Goal: Task Accomplishment & Management: Manage account settings

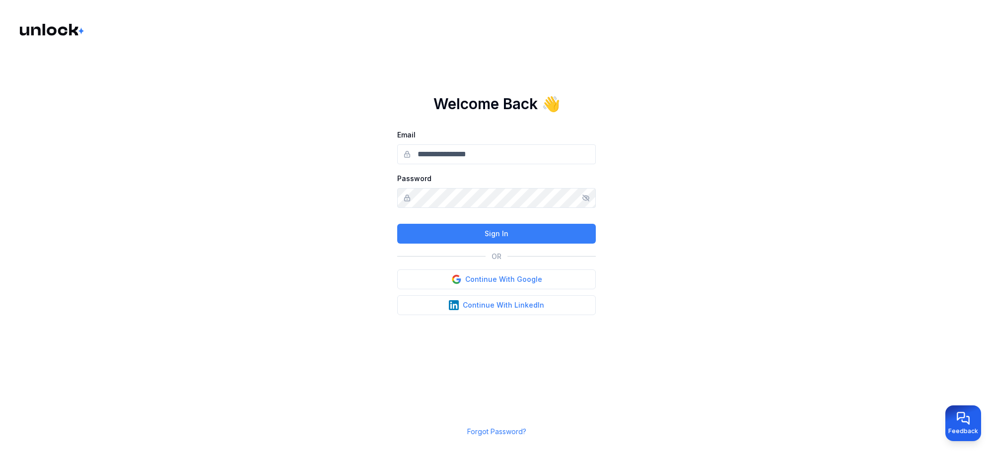
type input "**********"
click at [487, 236] on button "Sign In" at bounding box center [496, 234] width 199 height 20
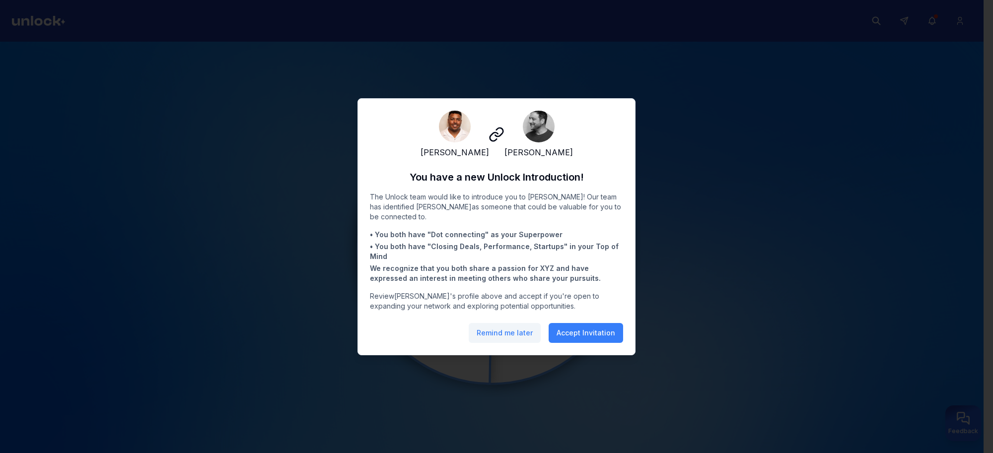
click at [520, 340] on button "Remind me later" at bounding box center [505, 333] width 72 height 20
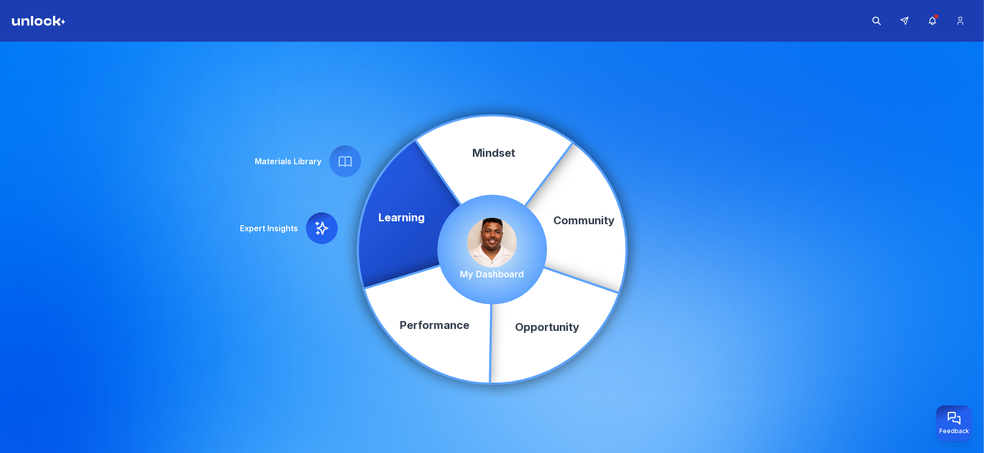
click at [486, 246] on img at bounding box center [492, 243] width 50 height 50
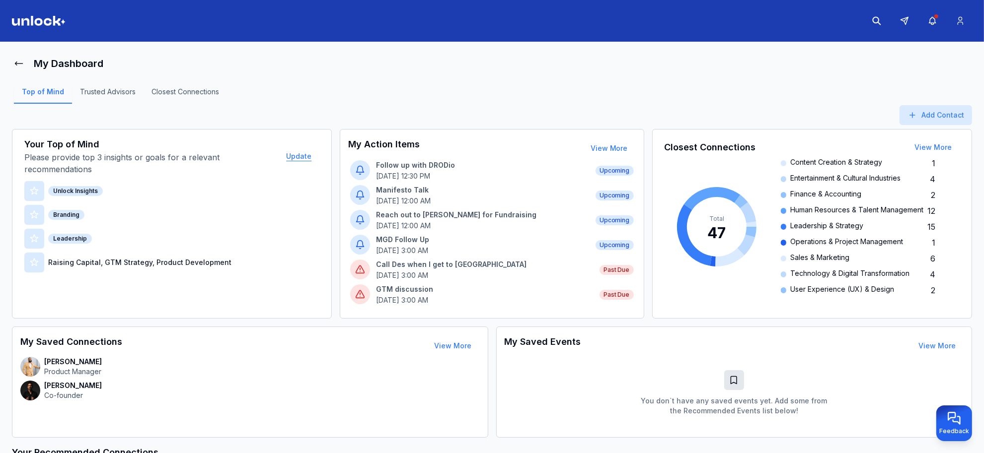
click at [308, 158] on button "Update" at bounding box center [298, 156] width 41 height 20
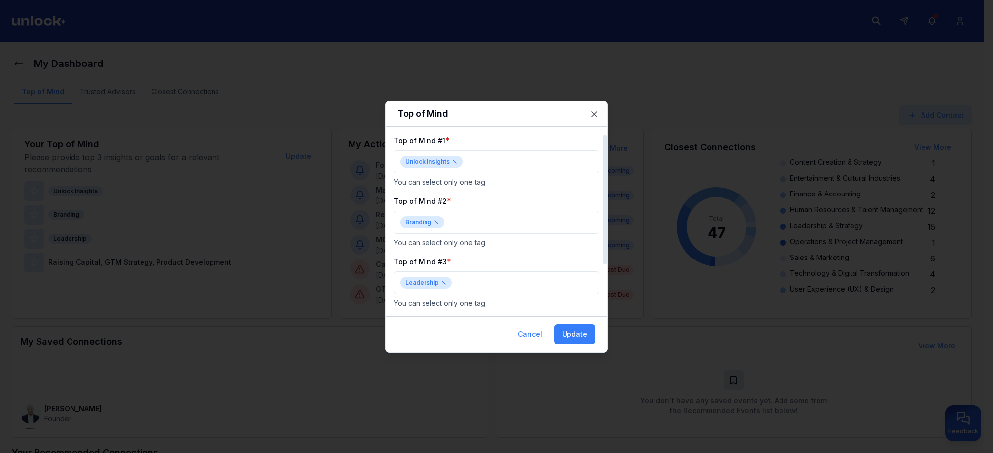
click at [453, 164] on icon at bounding box center [455, 162] width 6 height 6
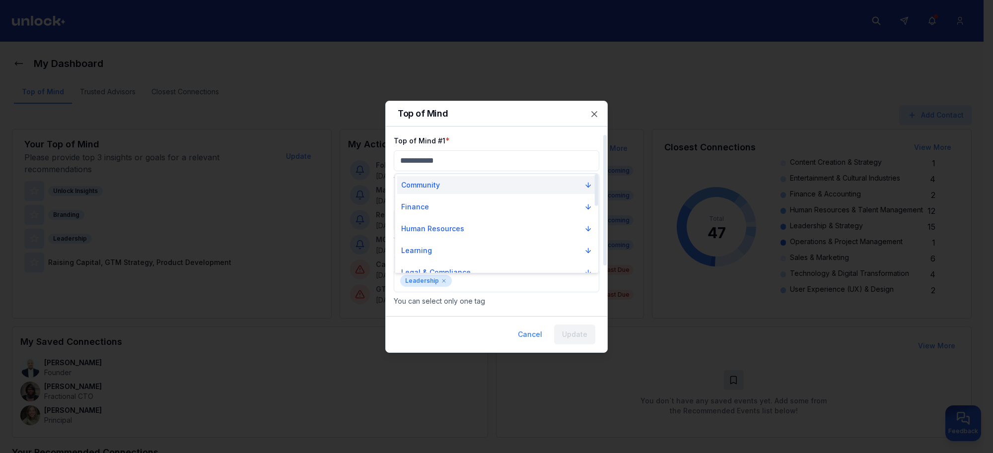
click at [435, 189] on p "Community" at bounding box center [420, 185] width 39 height 10
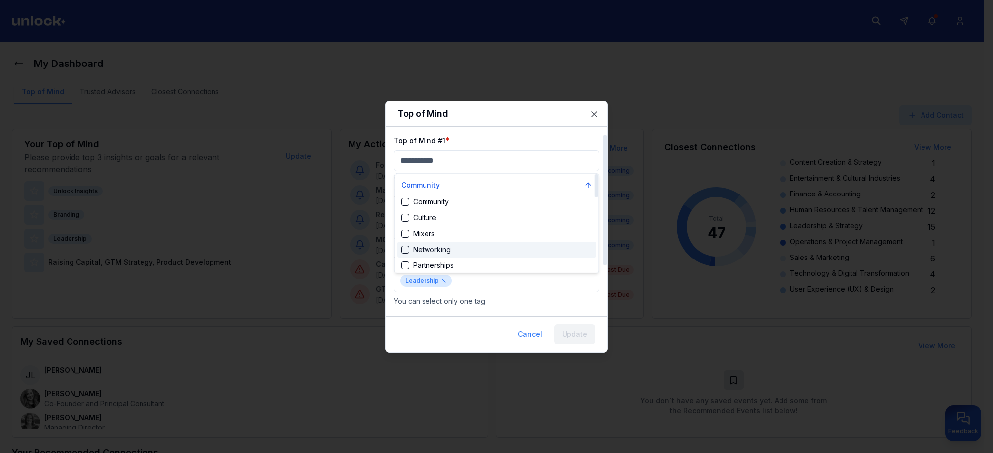
click at [405, 251] on div "Suggestions" at bounding box center [405, 250] width 8 height 8
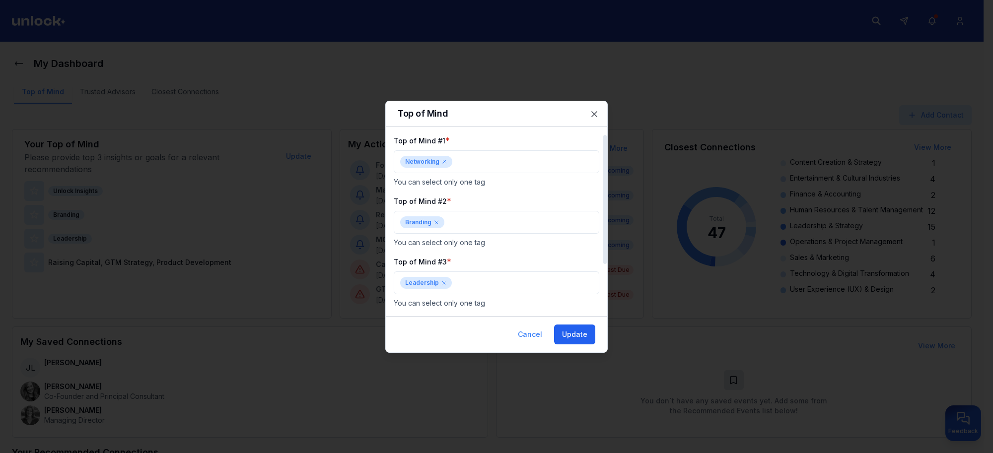
click at [585, 338] on button "Update" at bounding box center [574, 335] width 41 height 20
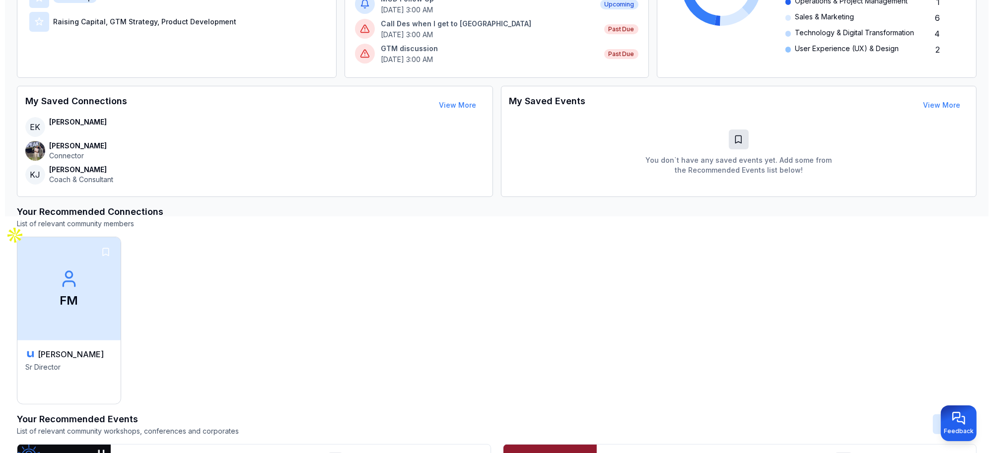
scroll to position [62, 0]
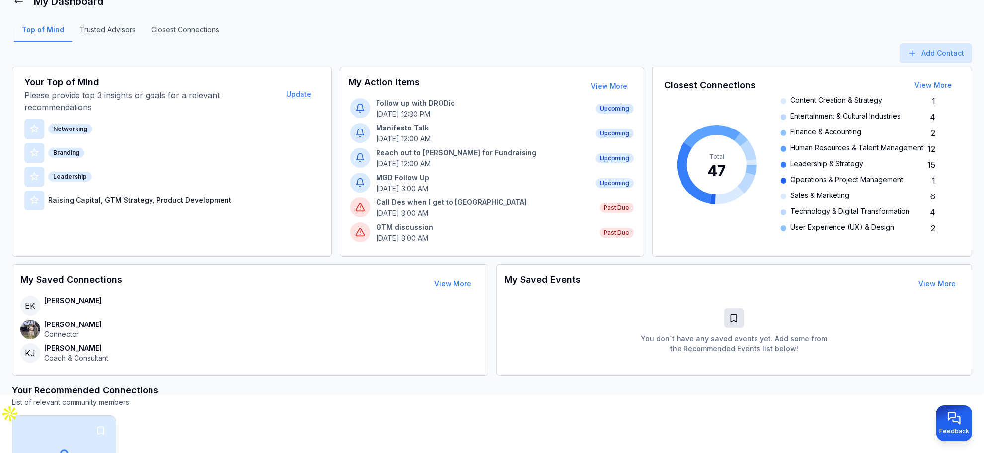
click at [299, 101] on button "Update" at bounding box center [298, 94] width 41 height 20
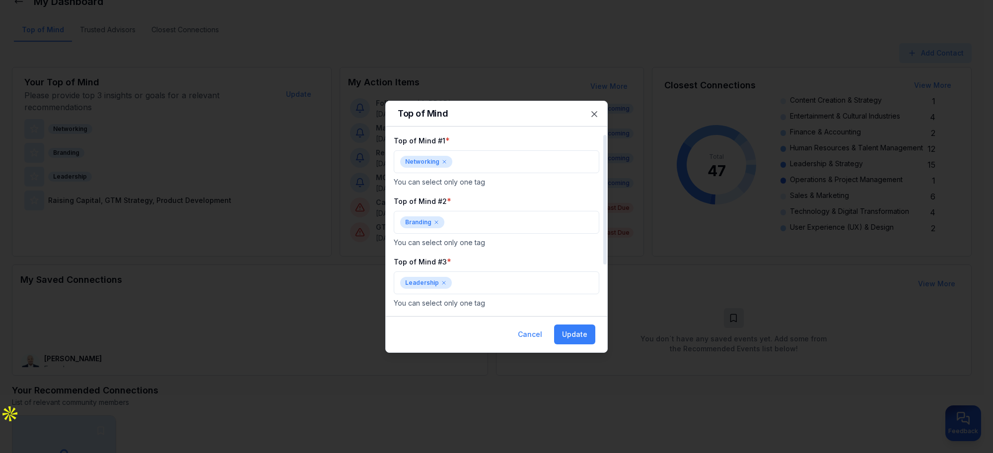
click at [437, 223] on icon at bounding box center [436, 222] width 6 height 6
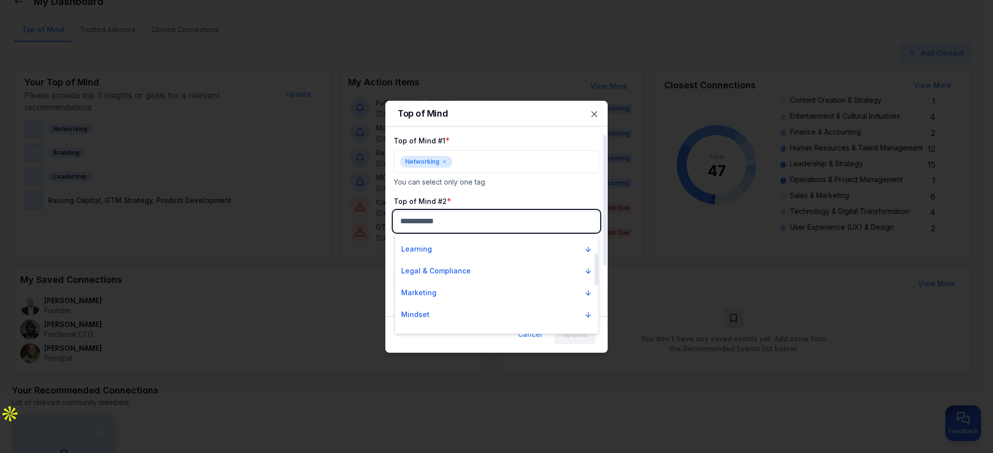
scroll to position [0, 0]
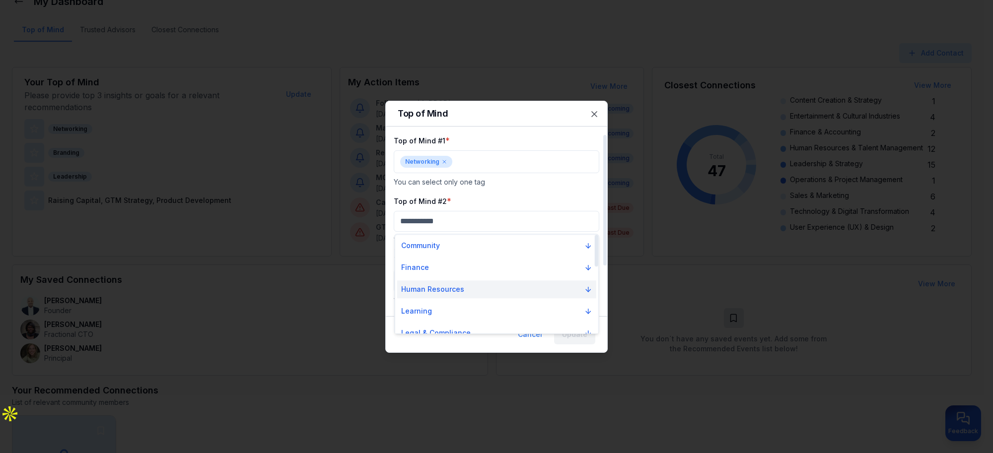
click at [434, 289] on p "Human Resources" at bounding box center [432, 290] width 63 height 10
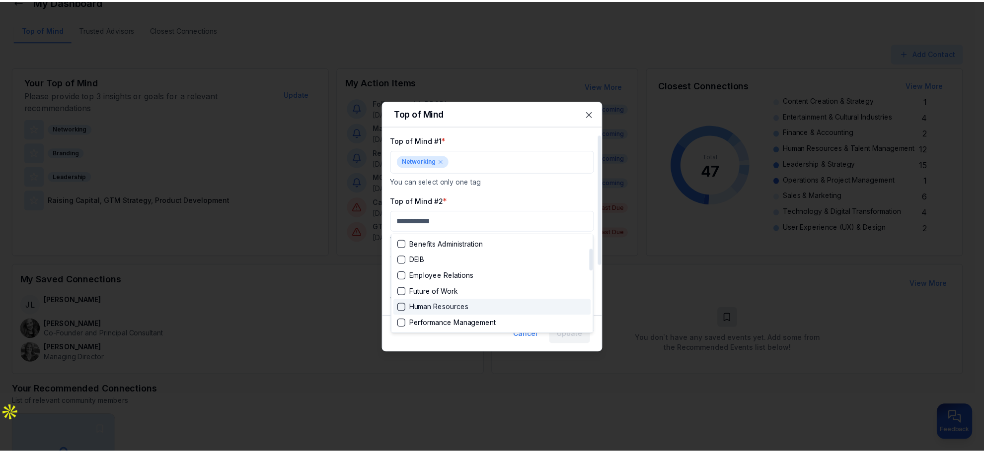
scroll to position [124, 0]
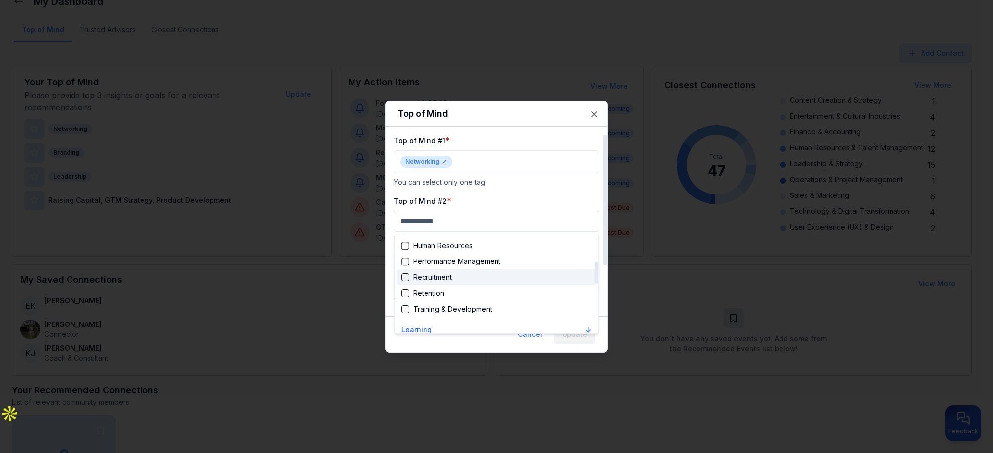
click at [403, 281] on div "Suggestions" at bounding box center [405, 278] width 8 height 8
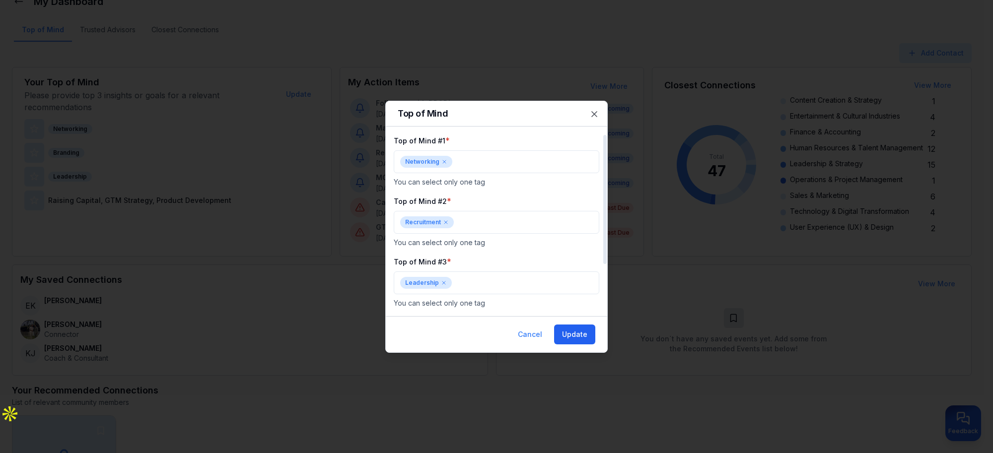
click at [564, 329] on button "Update" at bounding box center [574, 335] width 41 height 20
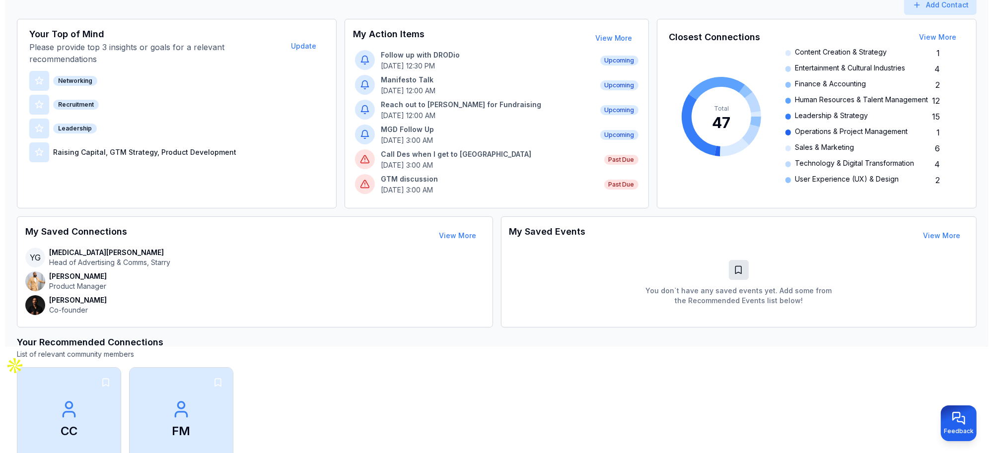
scroll to position [0, 0]
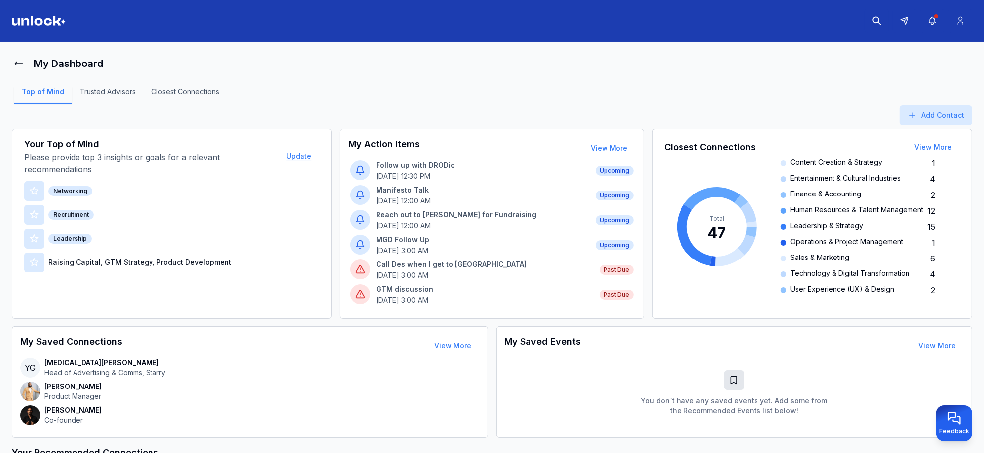
click at [301, 160] on button "Update" at bounding box center [298, 156] width 41 height 20
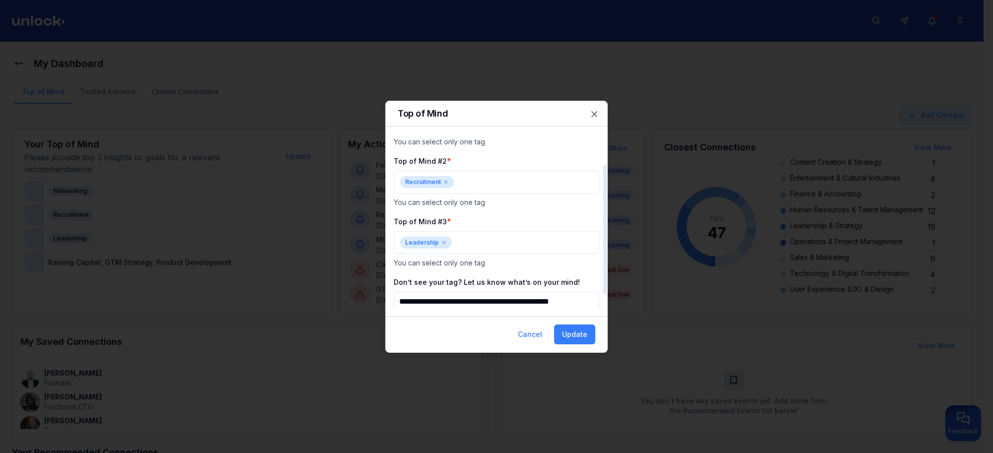
scroll to position [58, 0]
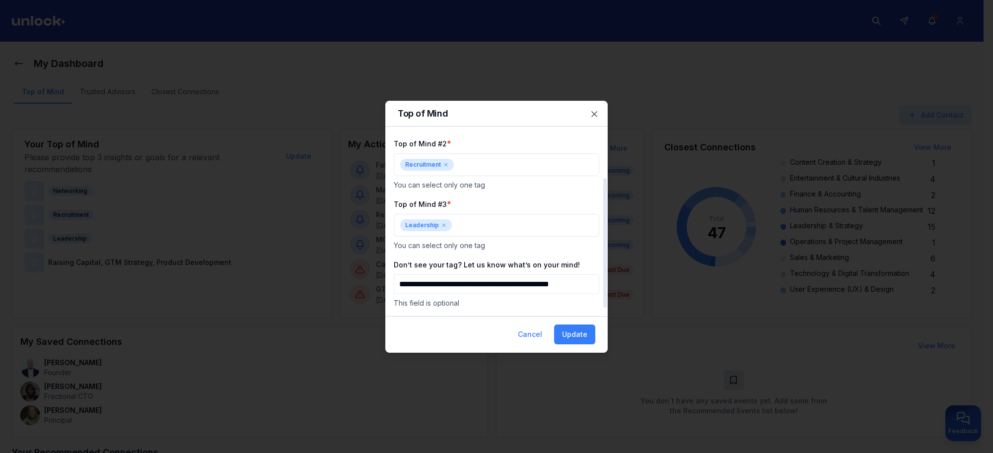
click at [442, 227] on icon at bounding box center [444, 225] width 6 height 6
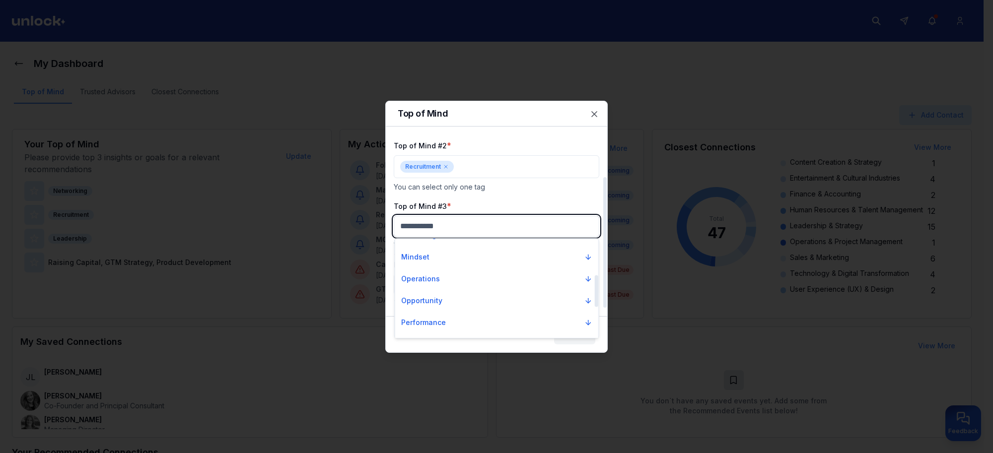
scroll to position [62, 0]
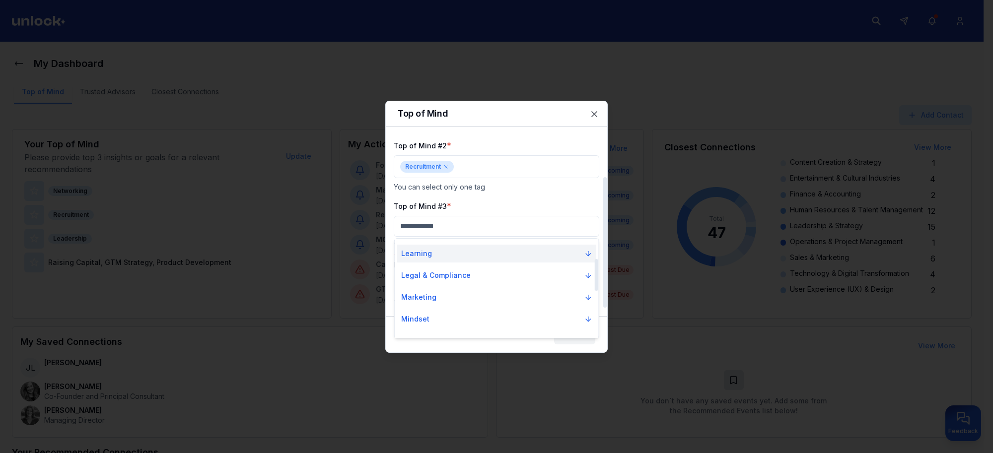
click at [433, 259] on button "Learning" at bounding box center [496, 254] width 199 height 18
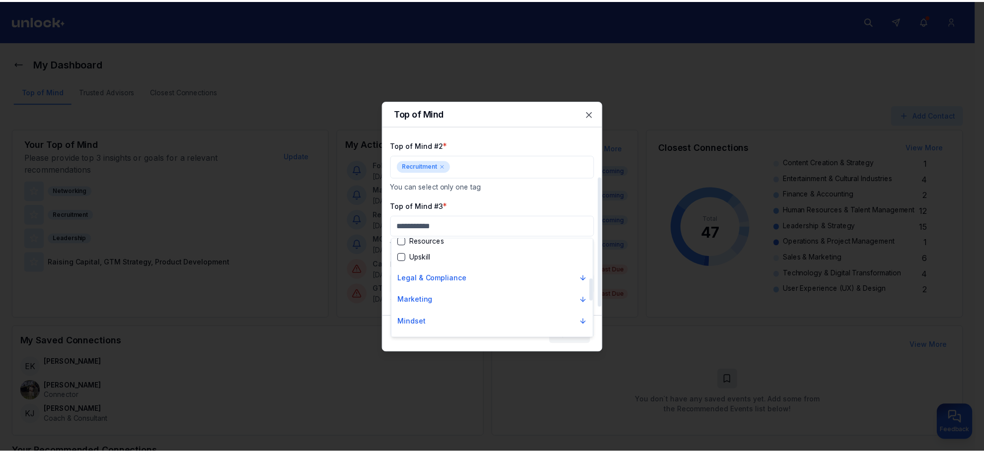
scroll to position [124, 0]
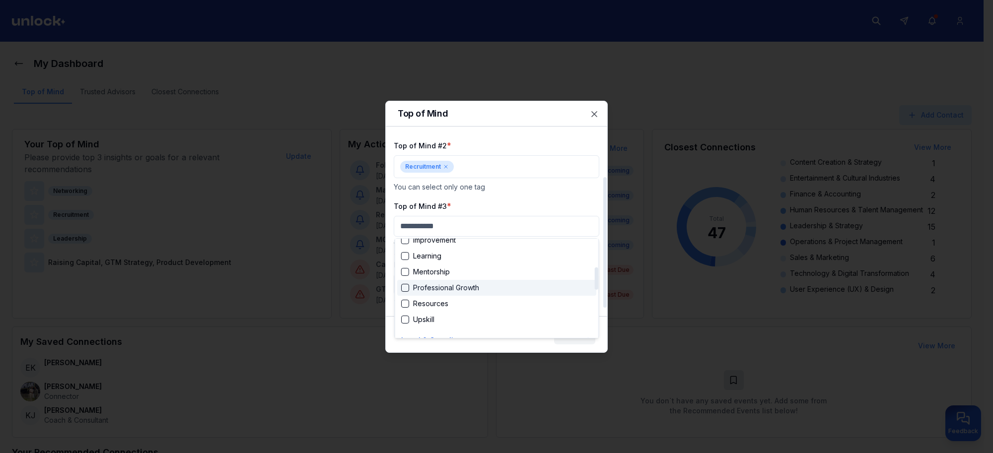
click at [406, 287] on div "Suggestions" at bounding box center [405, 288] width 8 height 8
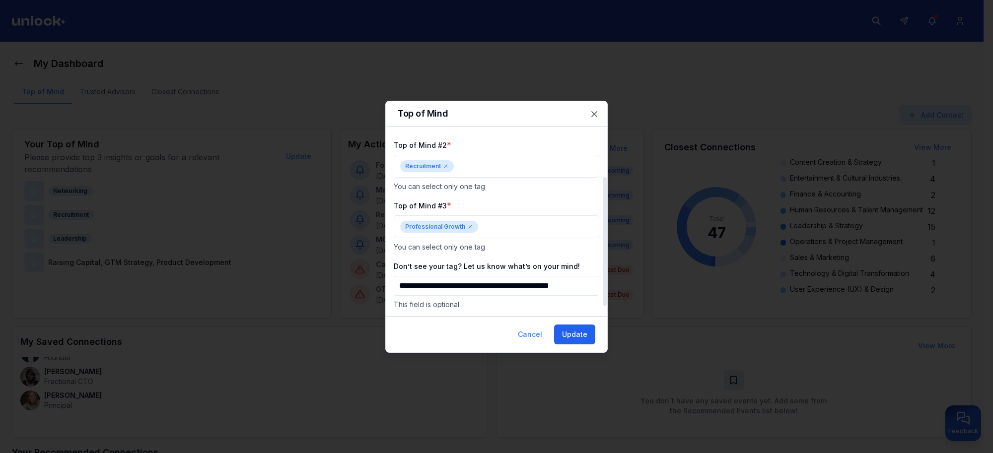
click at [565, 329] on button "Update" at bounding box center [574, 335] width 41 height 20
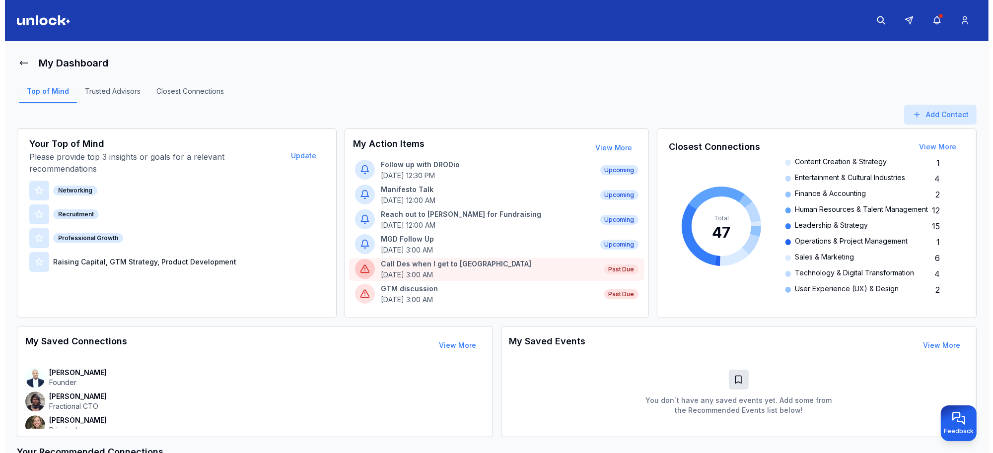
scroll to position [0, 0]
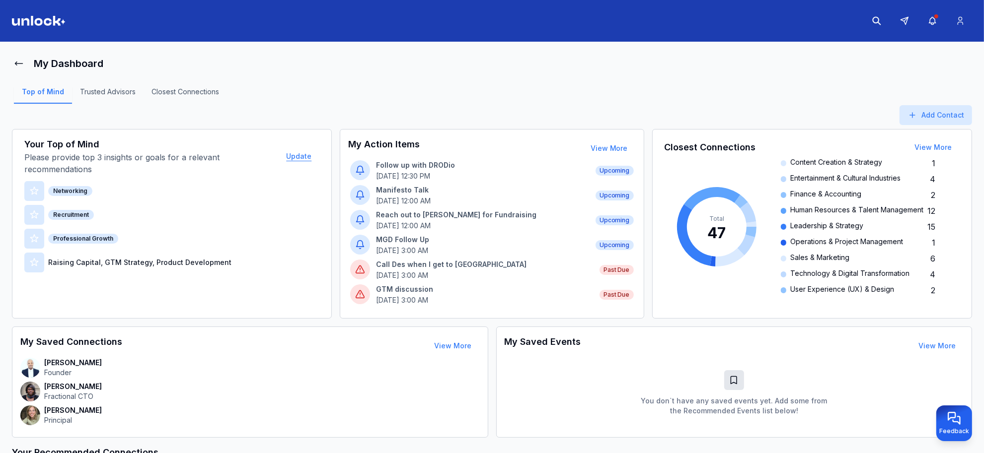
click at [307, 161] on button "Update" at bounding box center [298, 156] width 41 height 20
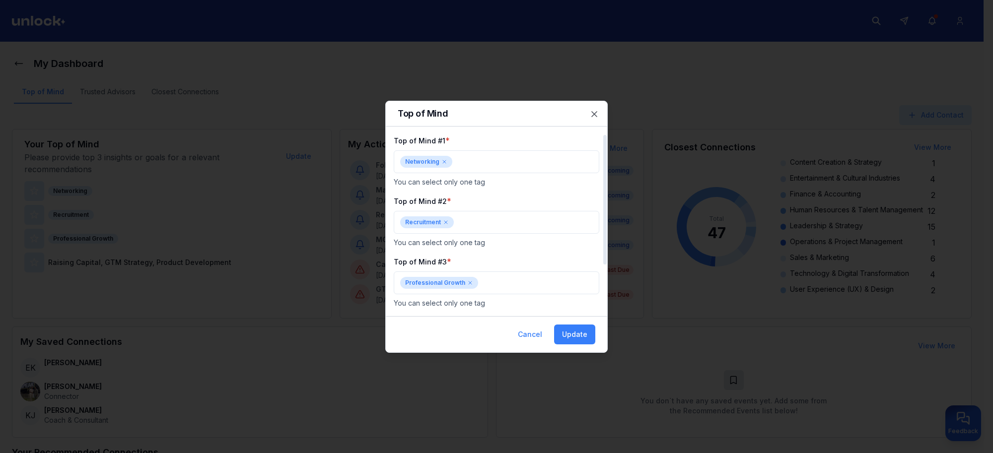
click at [448, 224] on icon at bounding box center [446, 222] width 6 height 6
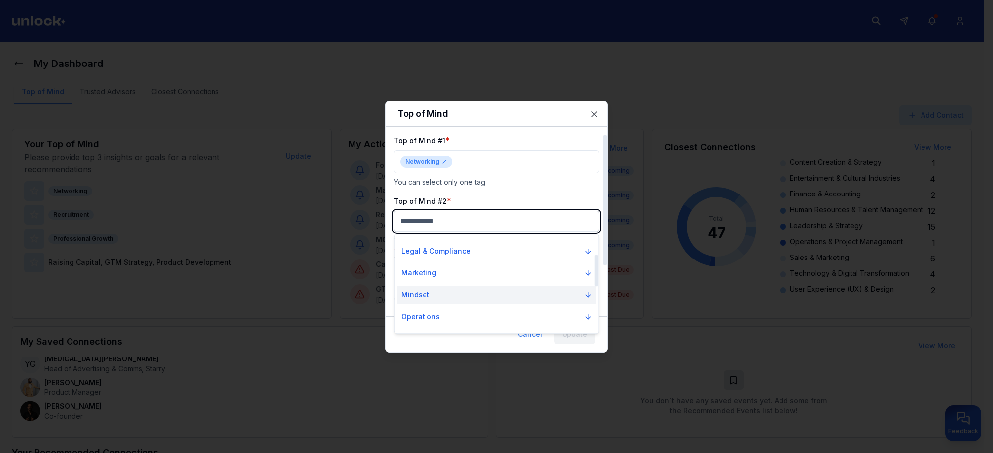
scroll to position [62, 0]
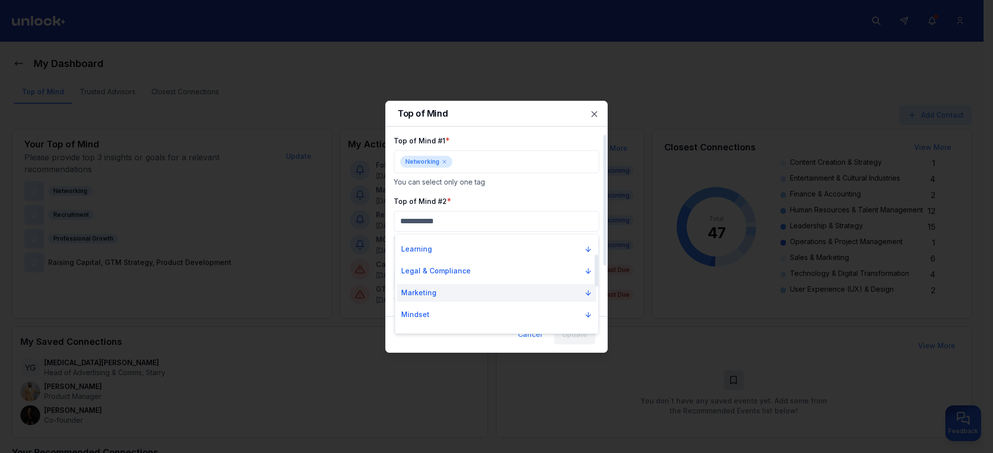
click at [478, 293] on button "Marketing" at bounding box center [496, 293] width 199 height 18
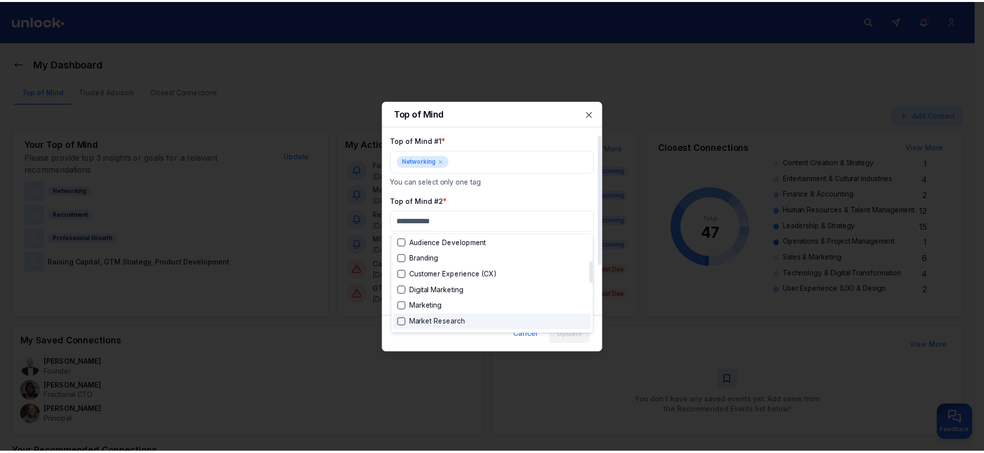
scroll to position [124, 0]
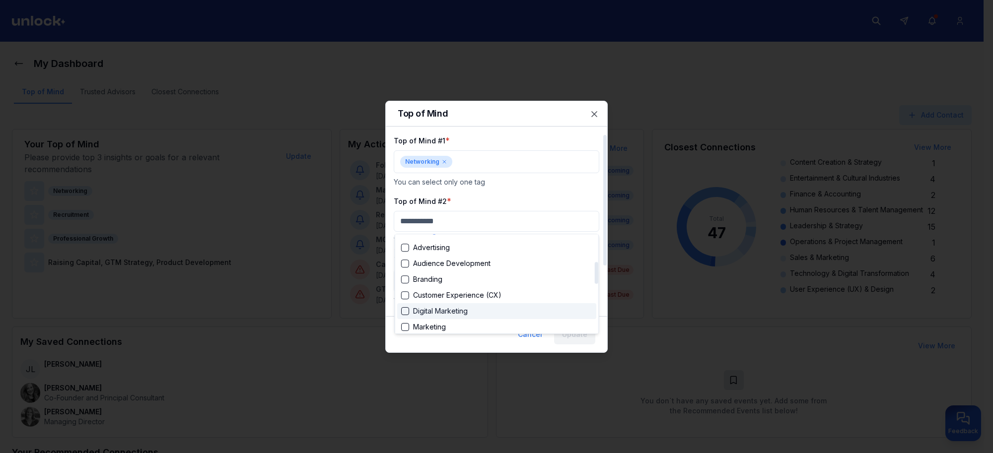
click at [406, 311] on div "Suggestions" at bounding box center [405, 311] width 8 height 8
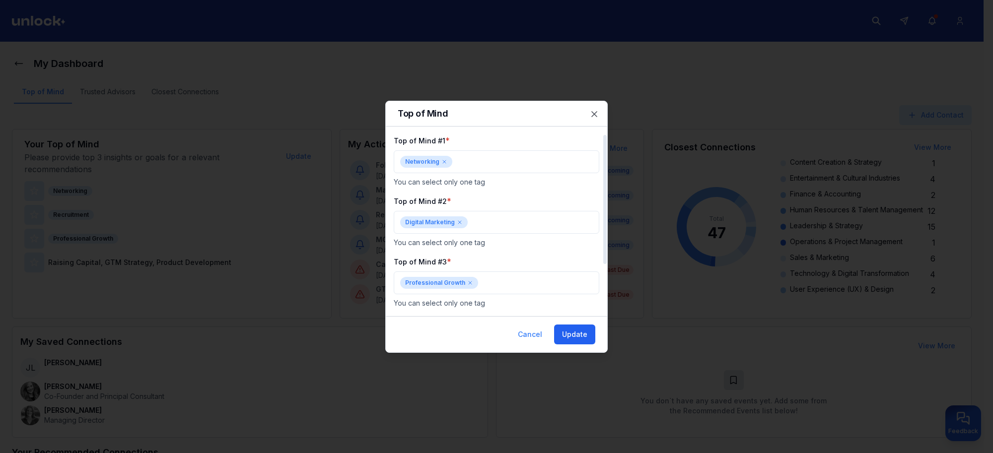
click at [567, 334] on button "Update" at bounding box center [574, 335] width 41 height 20
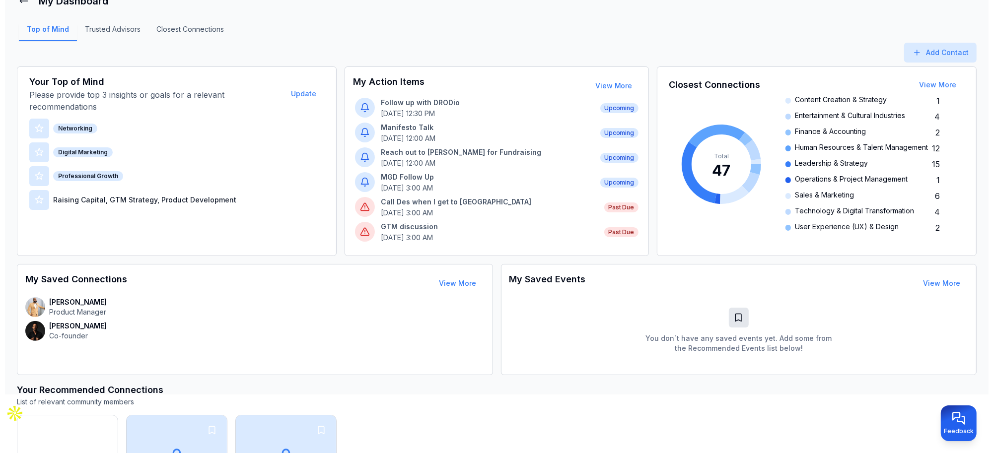
scroll to position [0, 0]
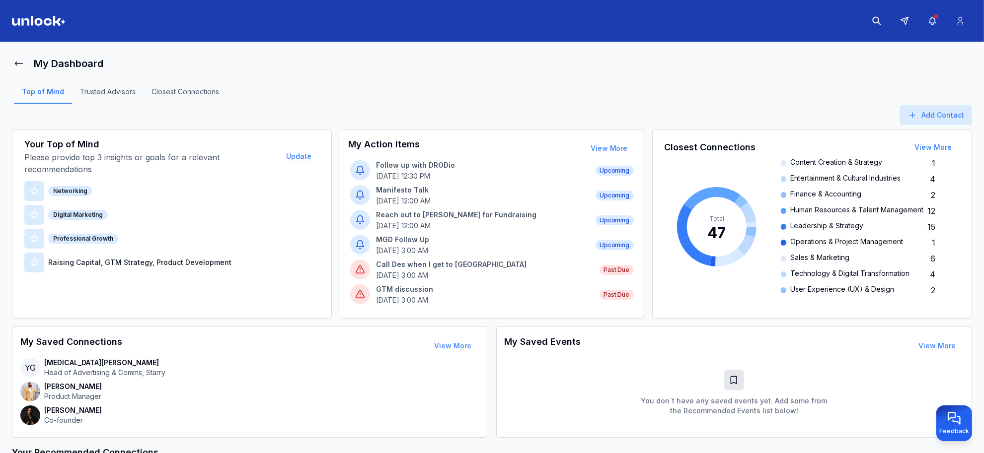
click at [292, 154] on button "Update" at bounding box center [298, 156] width 41 height 20
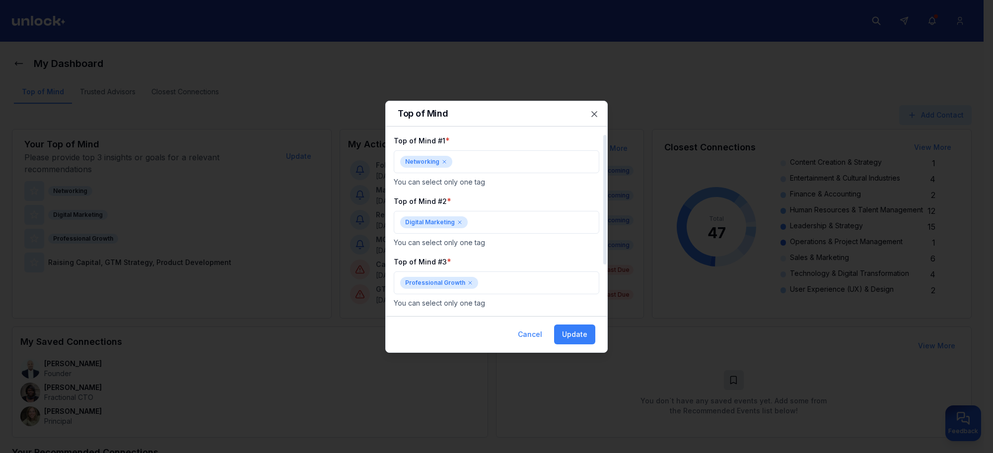
click at [470, 283] on icon at bounding box center [470, 283] width 6 height 6
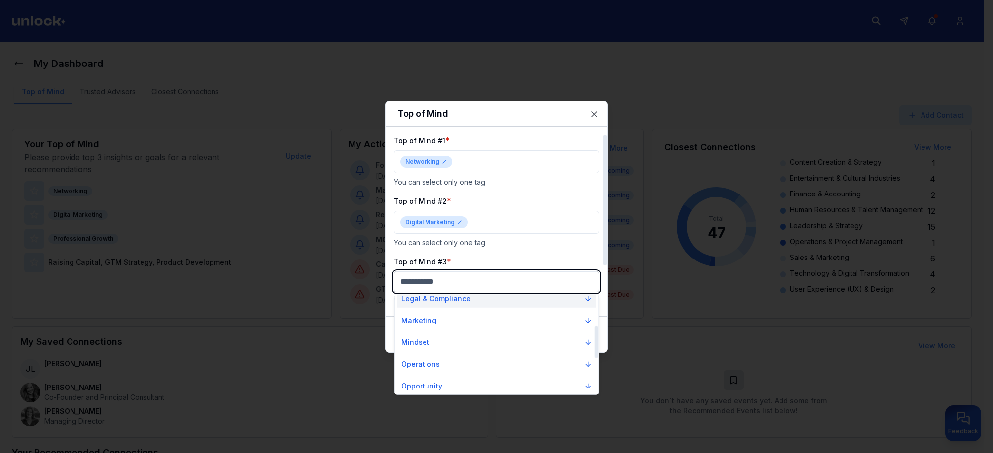
scroll to position [124, 0]
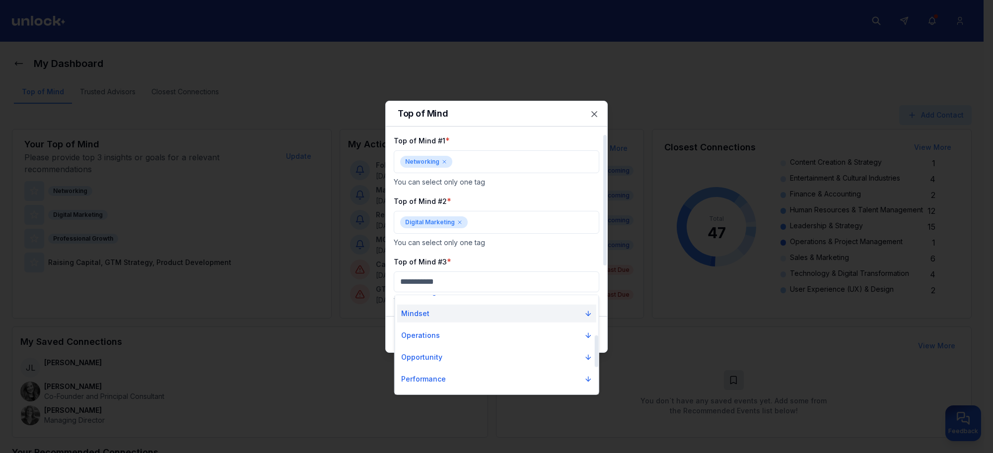
click at [528, 318] on button "Mindset" at bounding box center [496, 314] width 199 height 18
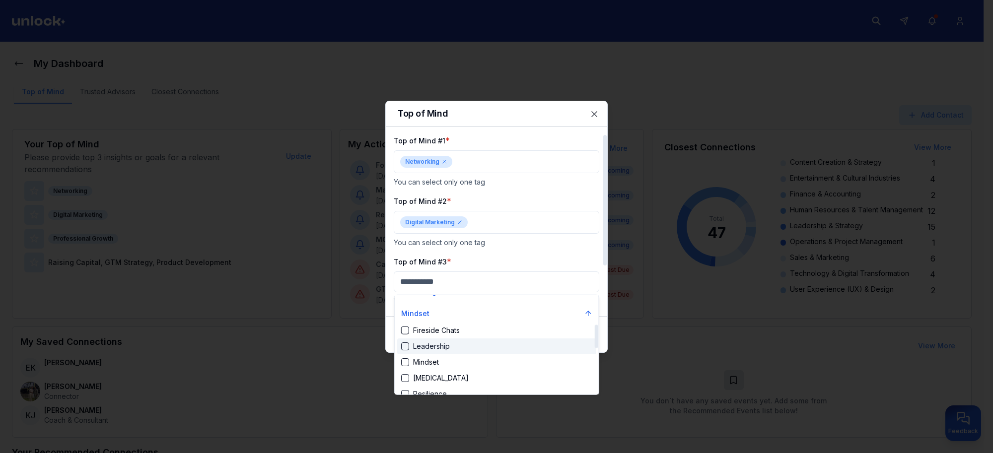
click at [407, 348] on div "Suggestions" at bounding box center [405, 347] width 8 height 8
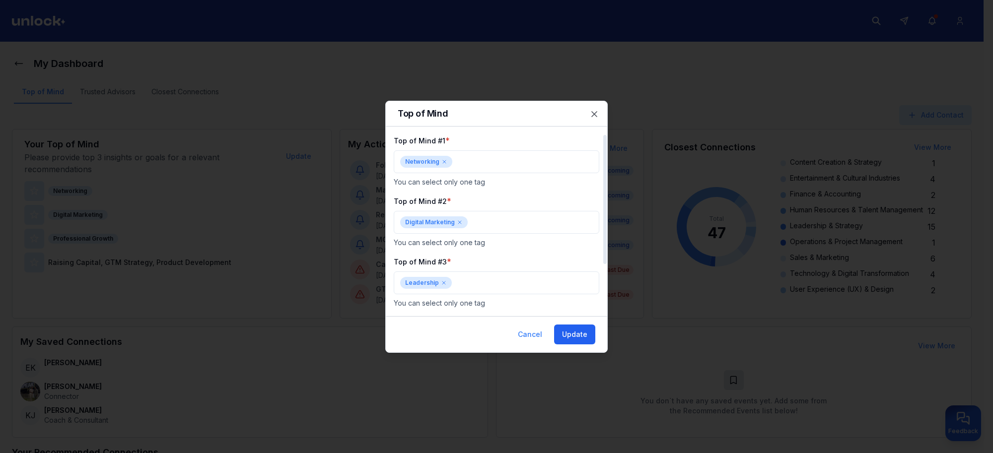
click at [565, 333] on button "Update" at bounding box center [574, 335] width 41 height 20
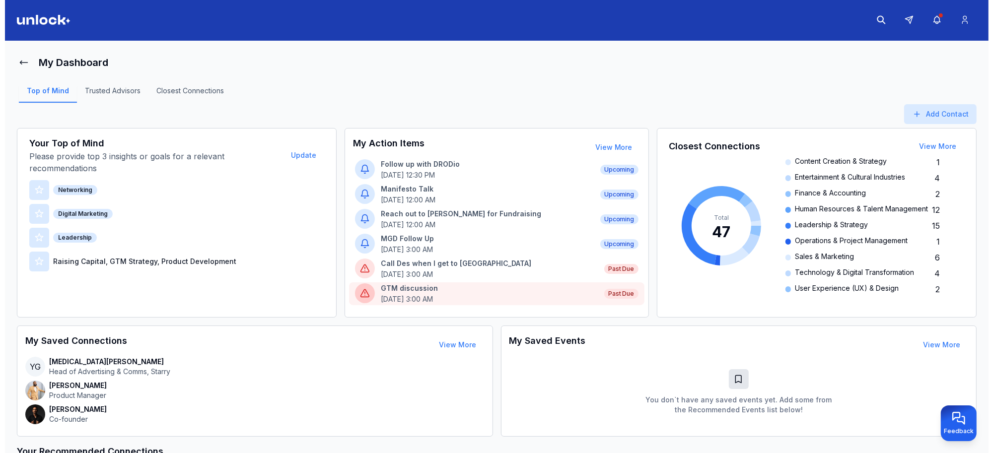
scroll to position [0, 0]
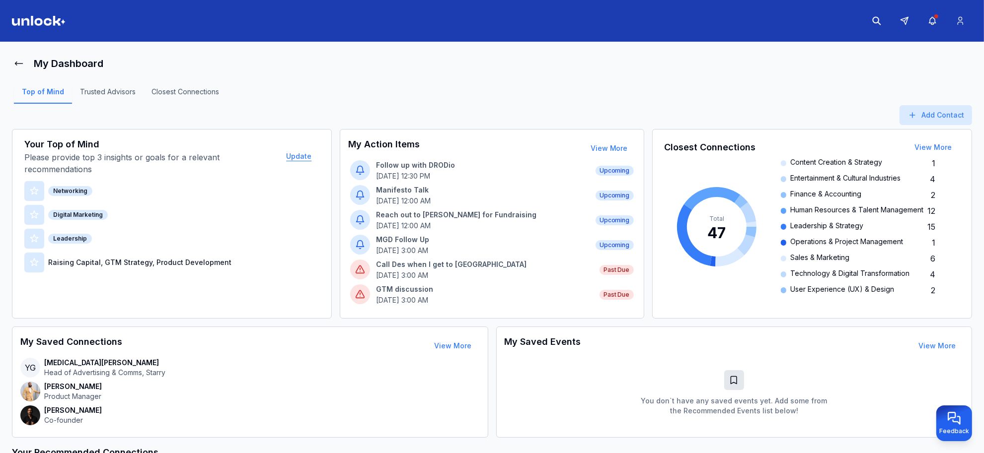
click at [299, 158] on button "Update" at bounding box center [298, 156] width 41 height 20
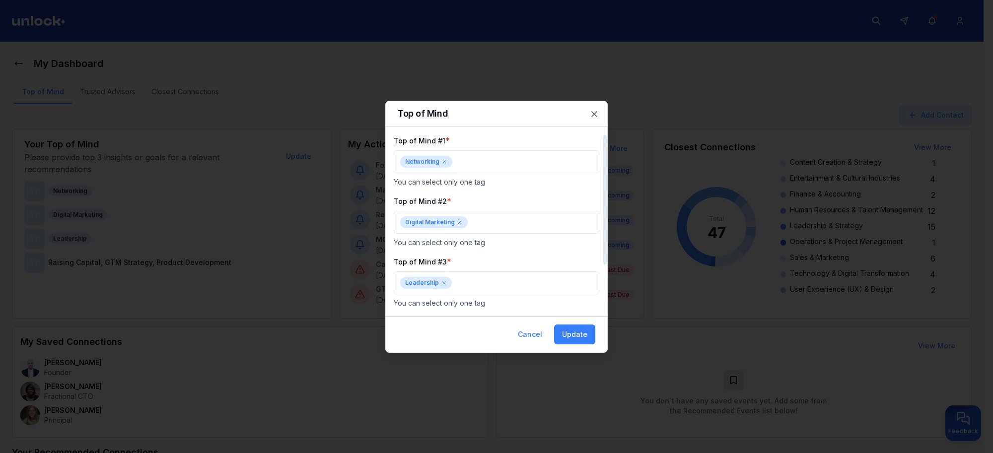
click at [443, 284] on icon at bounding box center [444, 283] width 6 height 6
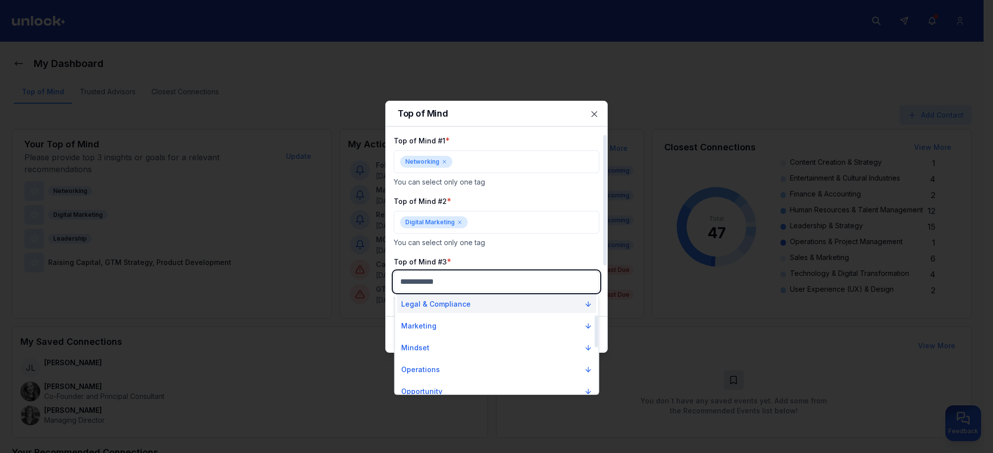
scroll to position [62, 0]
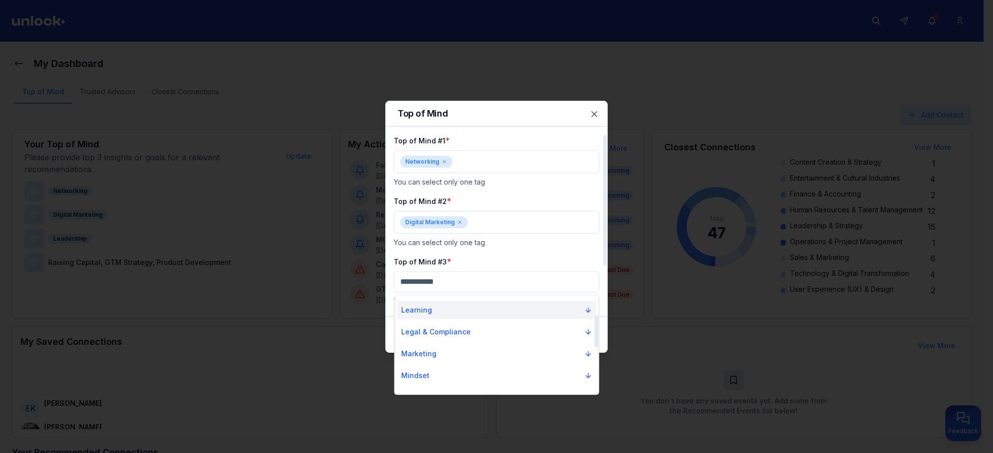
click at [532, 311] on button "Learning" at bounding box center [496, 310] width 199 height 18
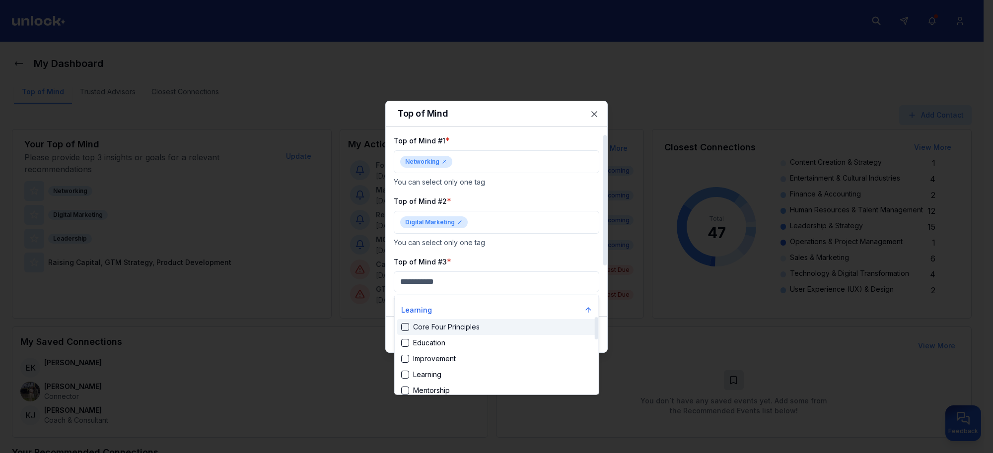
scroll to position [124, 0]
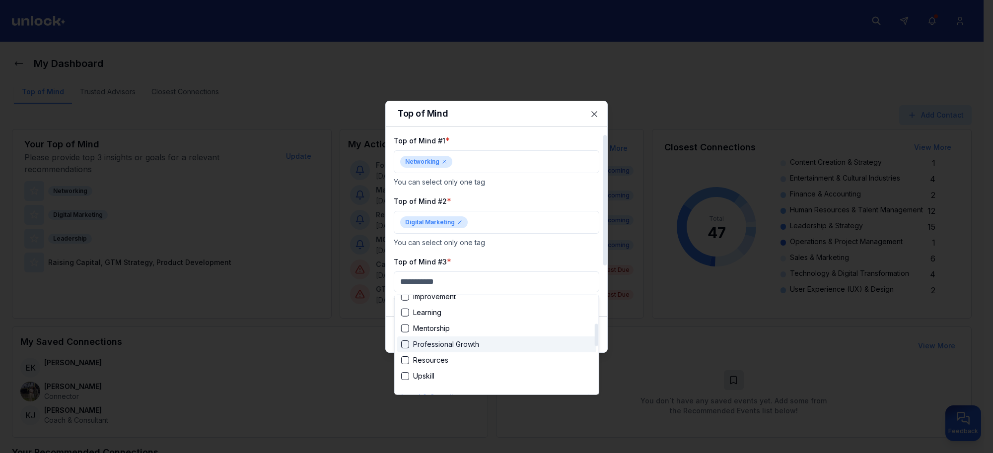
click at [405, 343] on div "Suggestions" at bounding box center [405, 345] width 8 height 8
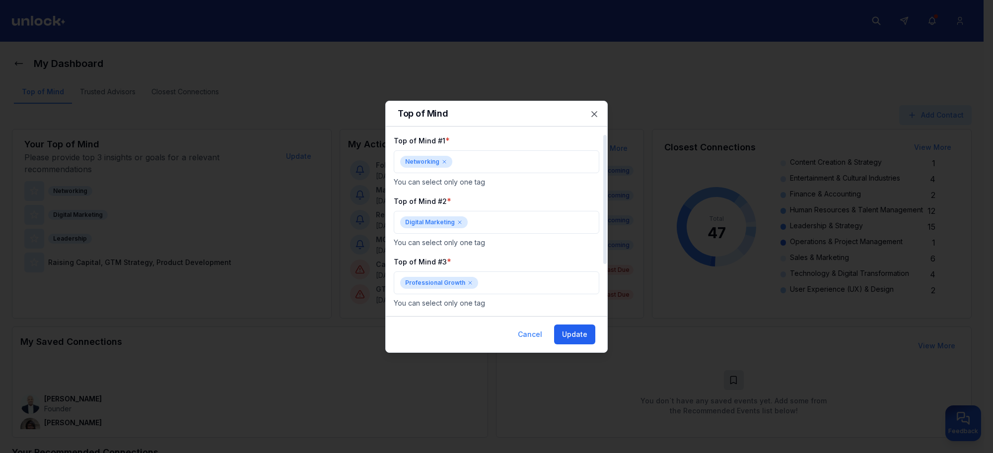
click at [586, 340] on button "Update" at bounding box center [574, 335] width 41 height 20
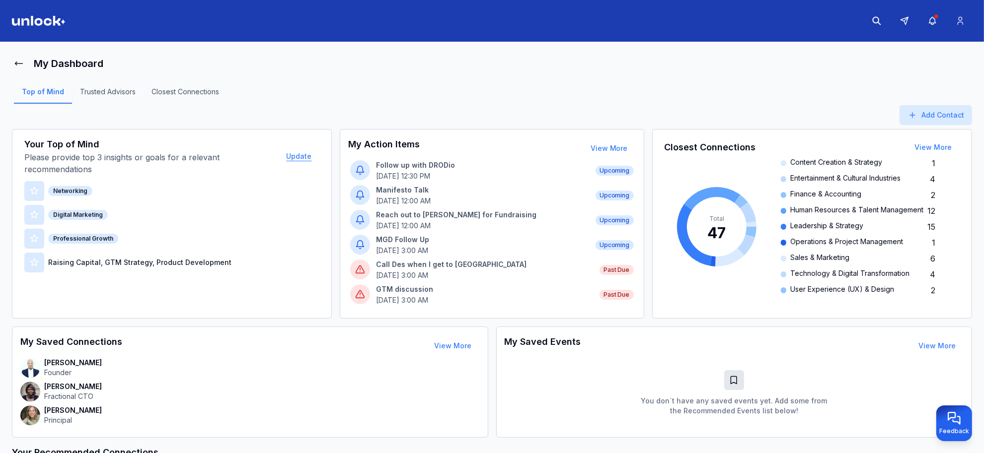
click at [291, 161] on button "Update" at bounding box center [298, 156] width 41 height 20
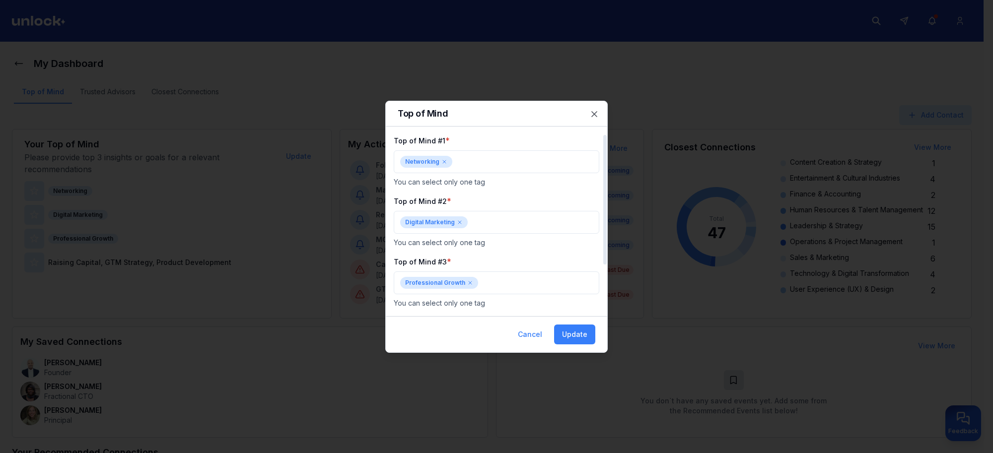
click at [442, 162] on icon at bounding box center [444, 162] width 6 height 6
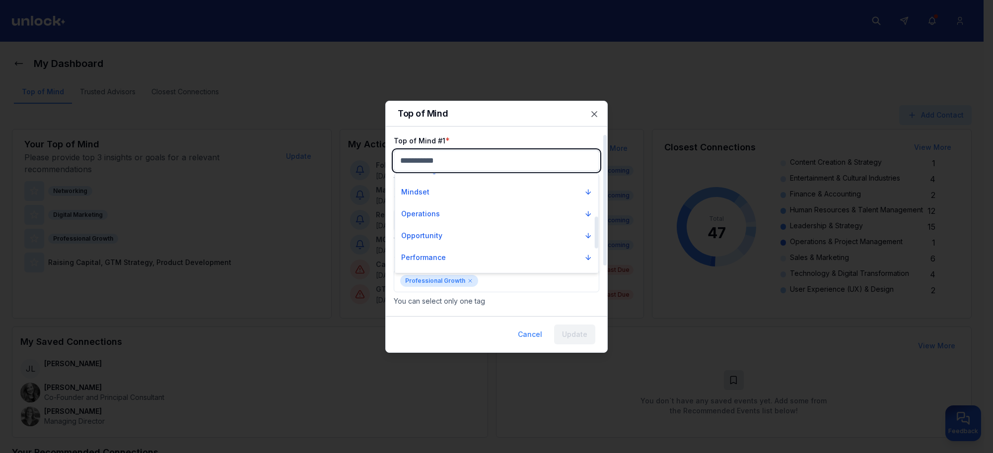
scroll to position [186, 0]
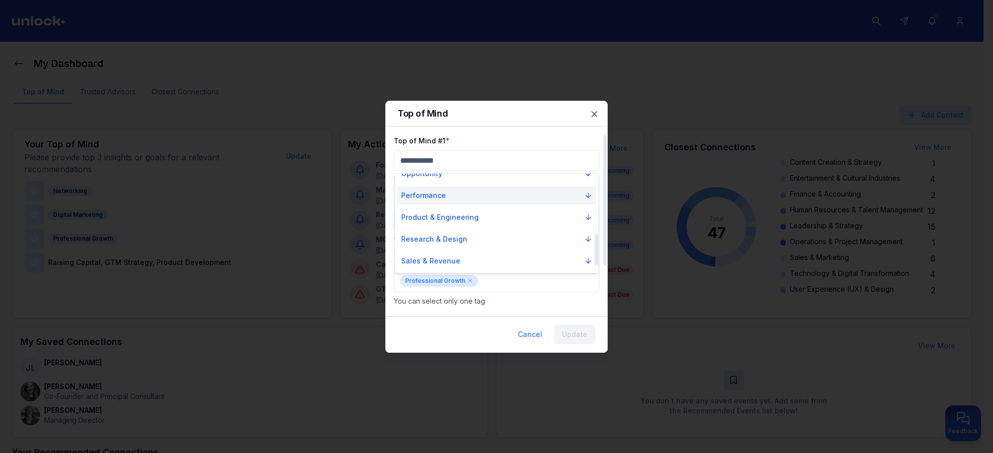
click at [458, 200] on button "Performance" at bounding box center [496, 196] width 199 height 18
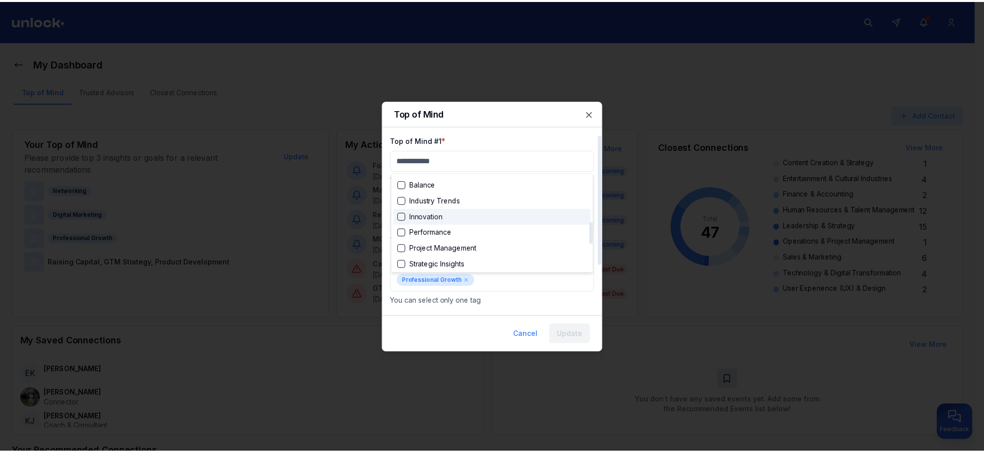
scroll to position [248, 0]
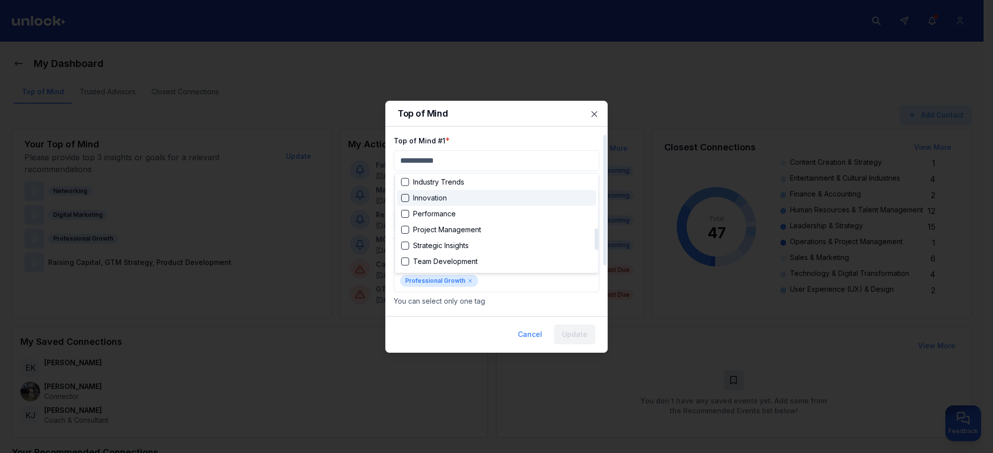
click at [401, 202] on div "Innovation" at bounding box center [424, 198] width 46 height 10
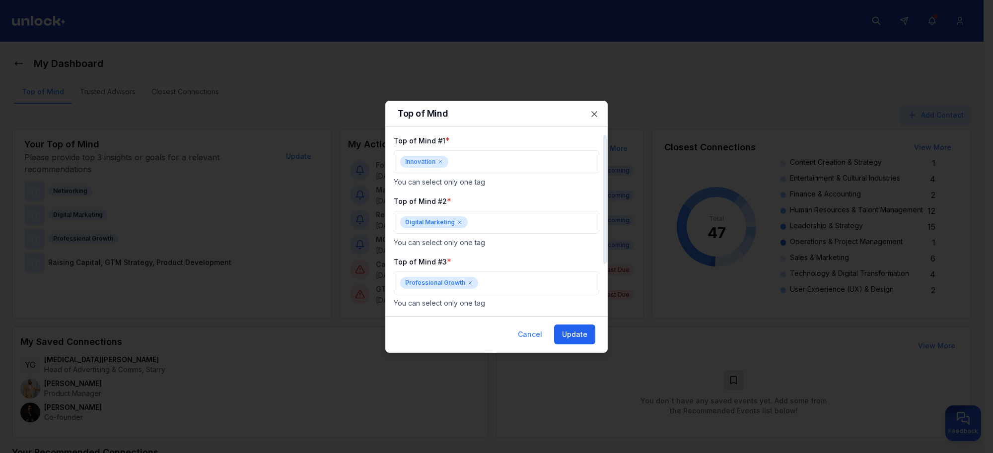
click at [572, 325] on button "Update" at bounding box center [574, 335] width 41 height 20
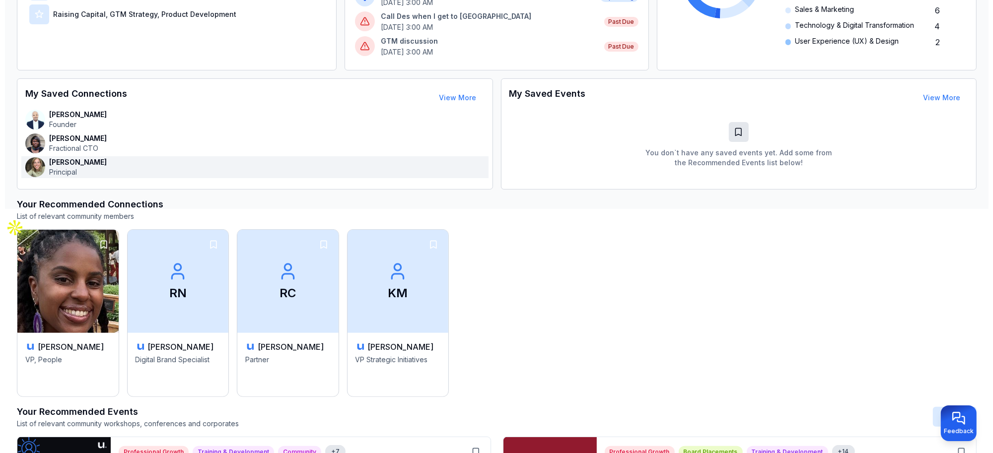
scroll to position [0, 0]
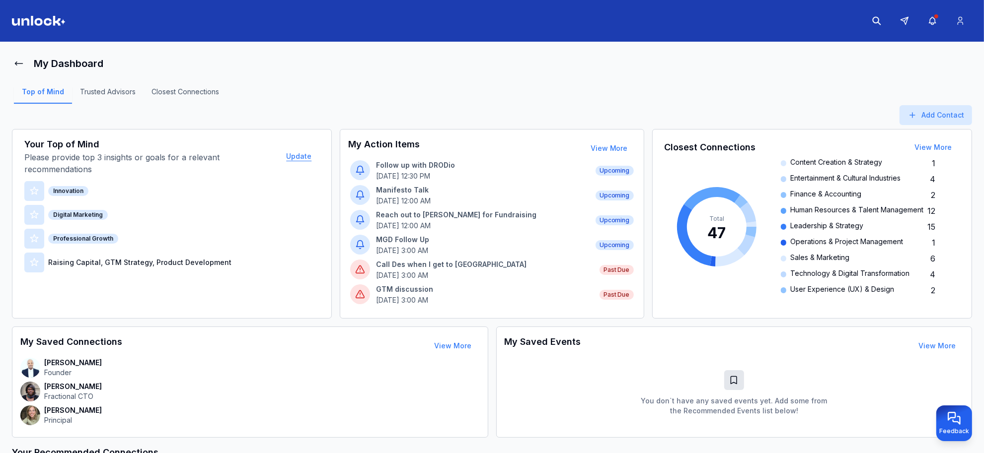
click at [306, 156] on button "Update" at bounding box center [298, 156] width 41 height 20
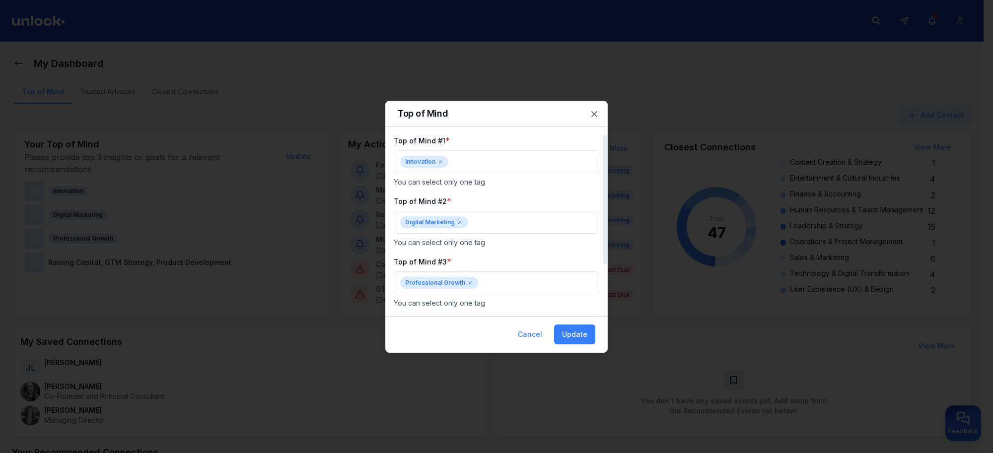
click at [468, 284] on icon at bounding box center [470, 283] width 6 height 6
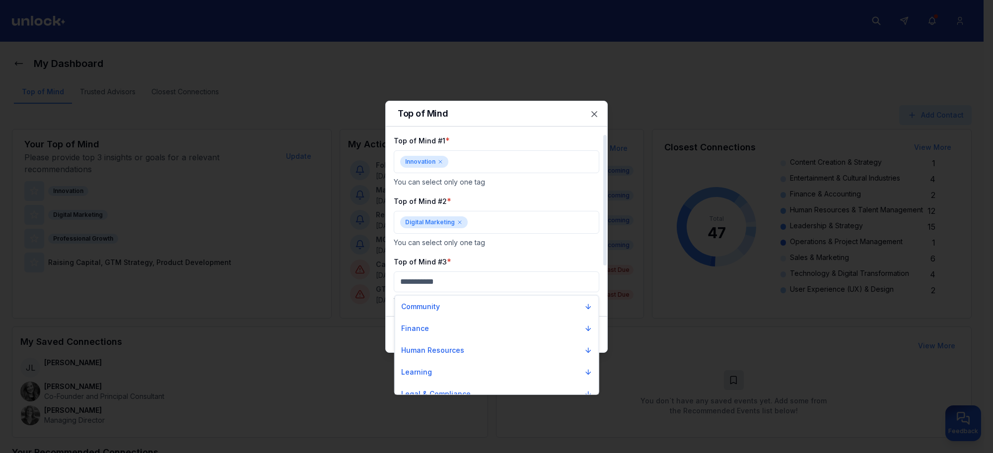
click at [480, 251] on div at bounding box center [496, 226] width 993 height 453
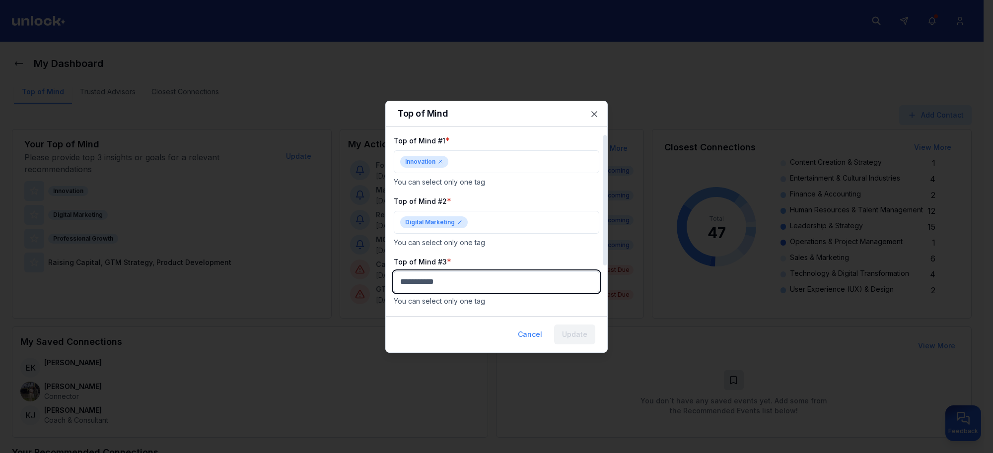
click at [472, 284] on body "My Dashboard Top of Mind Trusted Advisors Closest Connections Add Contact Your …" at bounding box center [492, 226] width 984 height 453
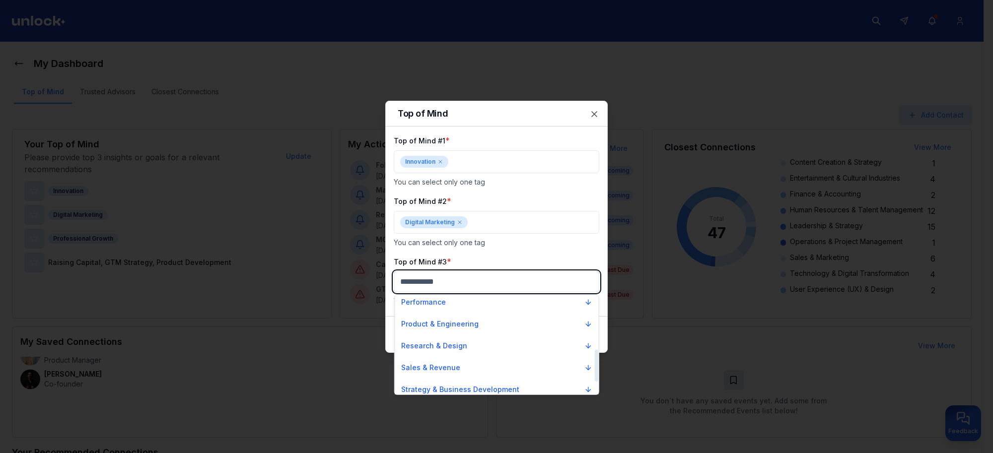
scroll to position [207, 0]
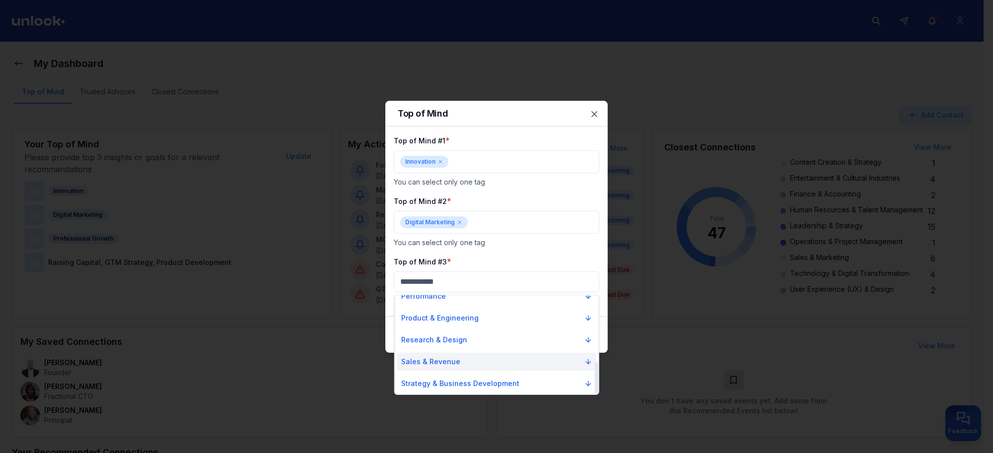
click at [454, 364] on p "Sales & Revenue" at bounding box center [430, 362] width 59 height 10
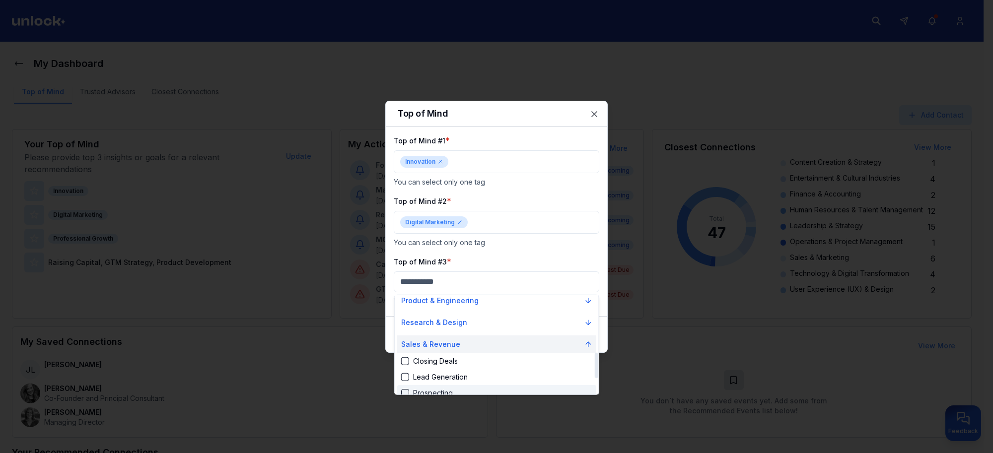
click at [458, 346] on button "Sales & Revenue" at bounding box center [496, 345] width 199 height 18
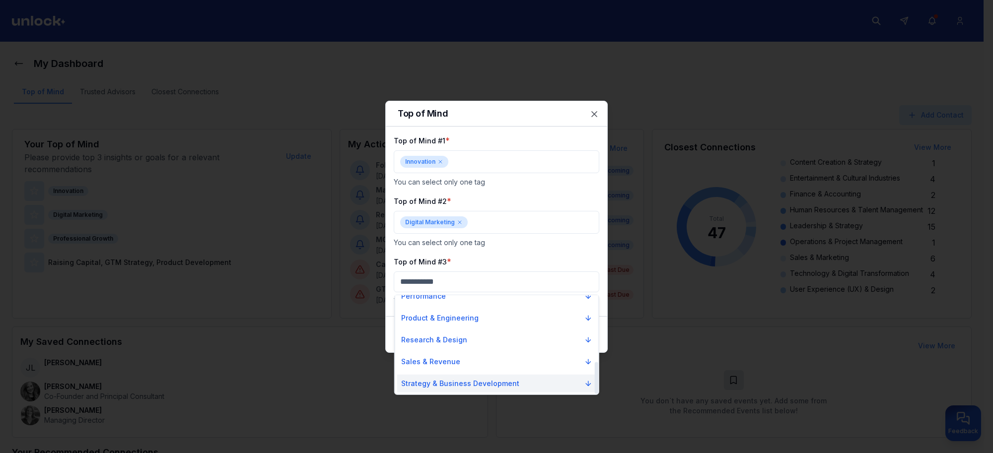
click at [455, 389] on button "Strategy & Business Development" at bounding box center [496, 384] width 199 height 18
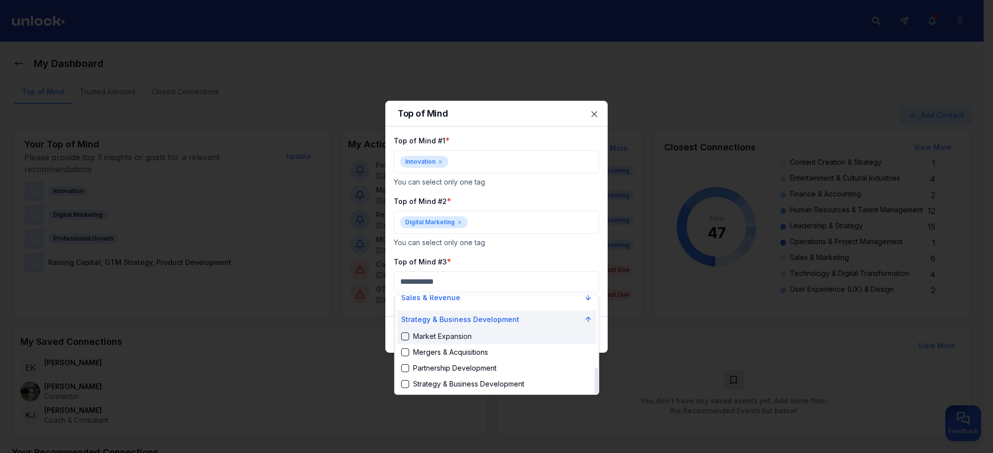
click at [465, 319] on p "Strategy & Business Development" at bounding box center [460, 320] width 118 height 10
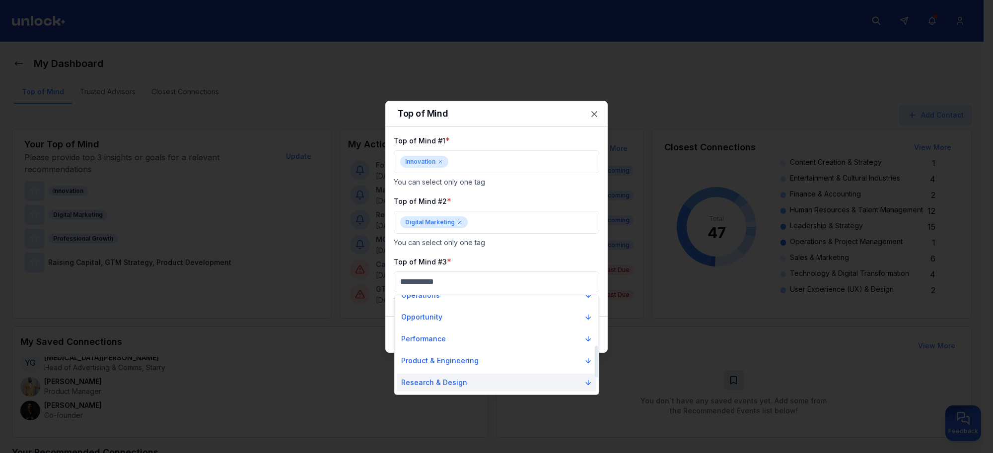
scroll to position [145, 0]
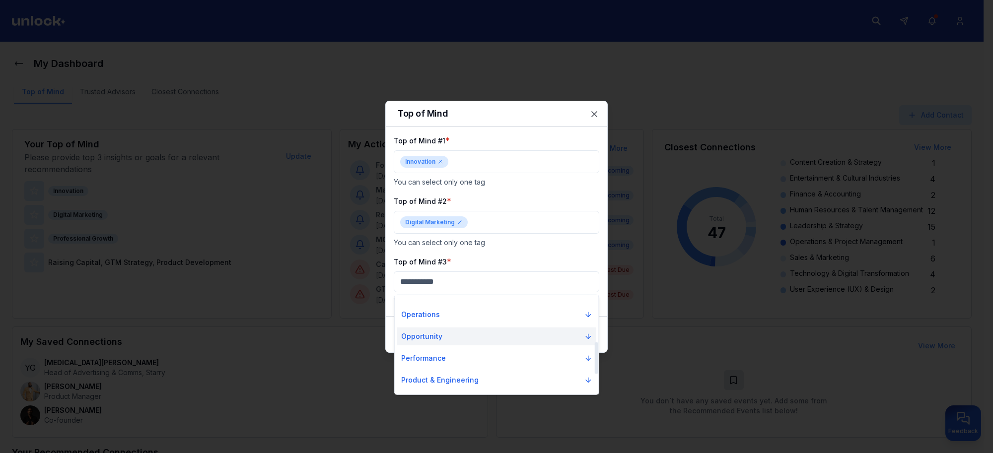
click at [439, 339] on p "Opportunity" at bounding box center [421, 337] width 41 height 10
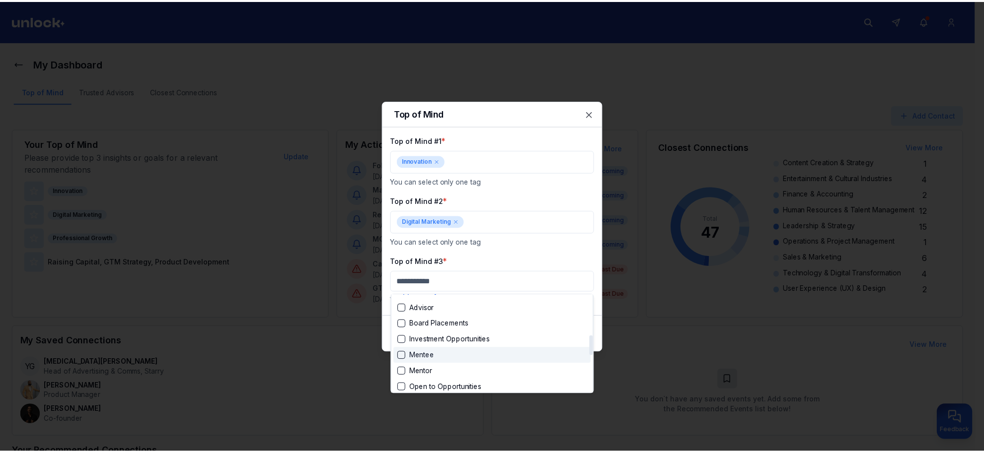
scroll to position [207, 0]
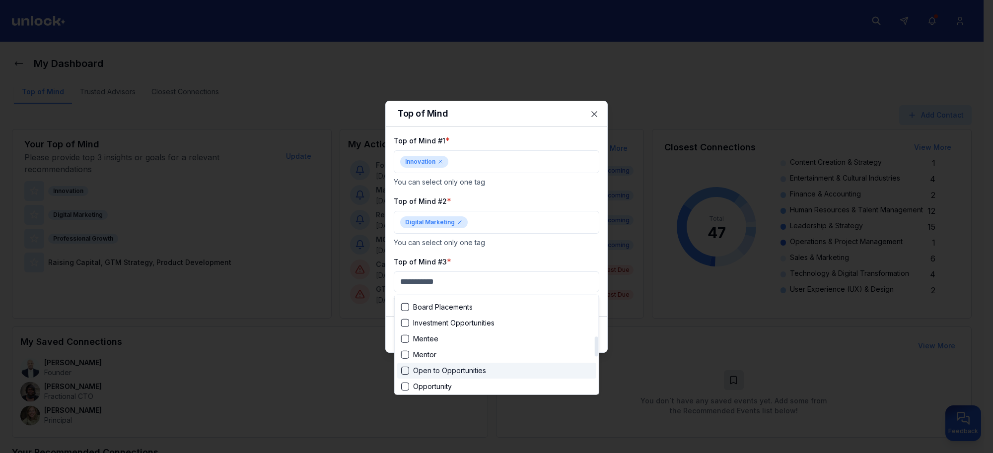
click at [407, 372] on div "Suggestions" at bounding box center [405, 371] width 8 height 8
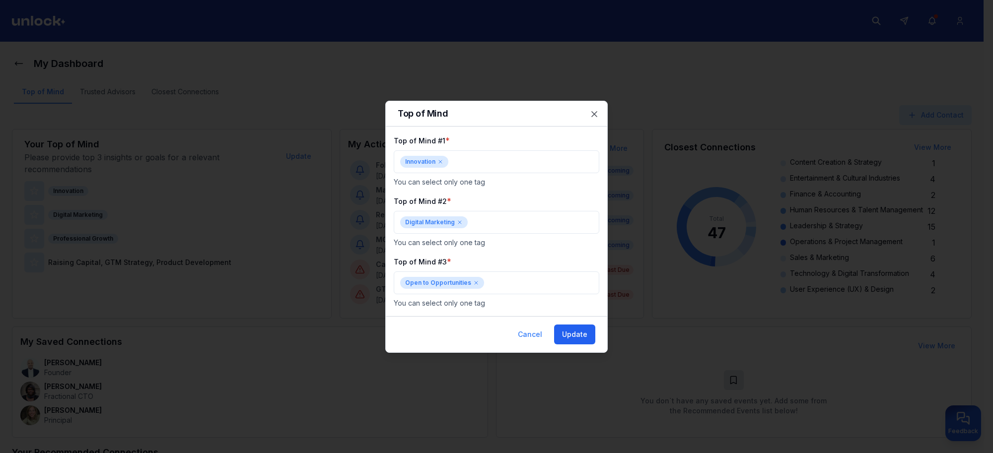
click at [564, 331] on button "Update" at bounding box center [574, 335] width 41 height 20
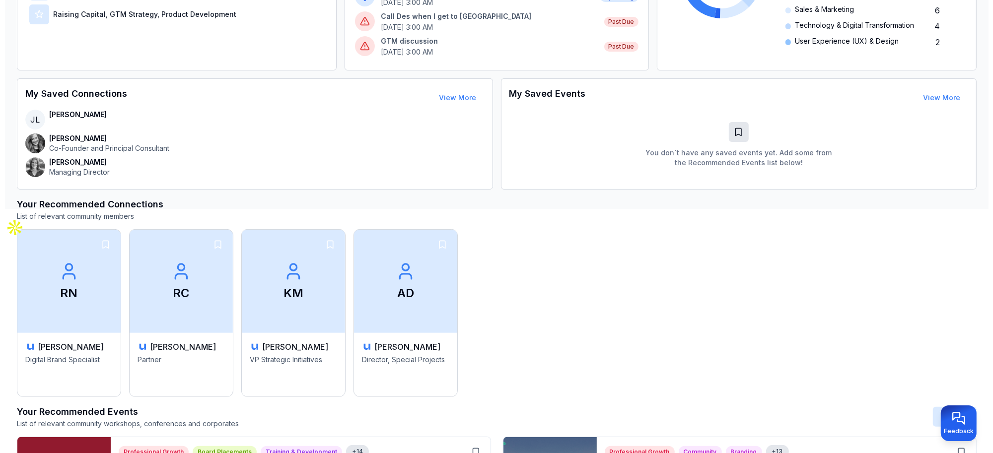
scroll to position [0, 0]
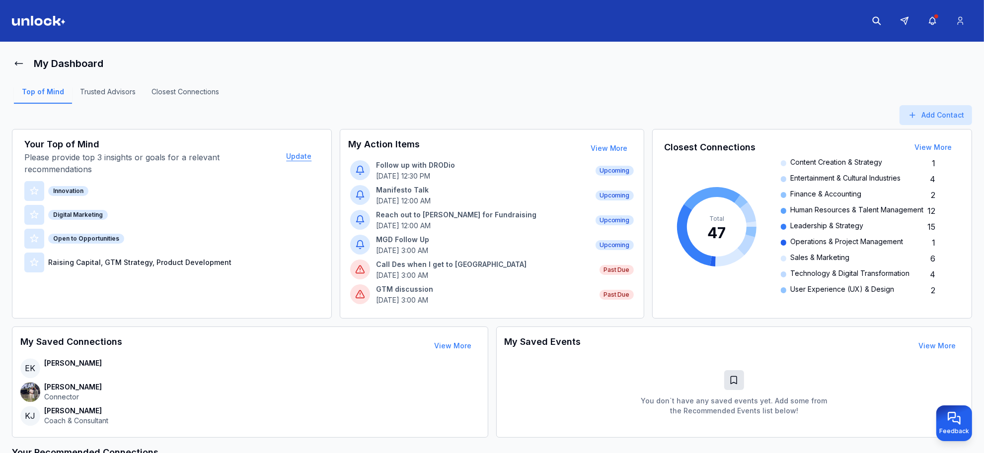
click at [293, 157] on button "Update" at bounding box center [298, 156] width 41 height 20
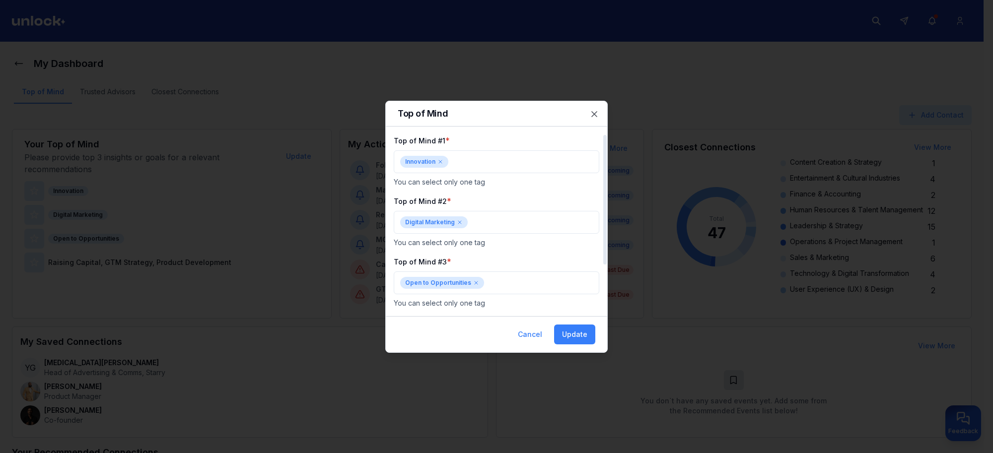
click at [439, 162] on icon at bounding box center [440, 162] width 6 height 6
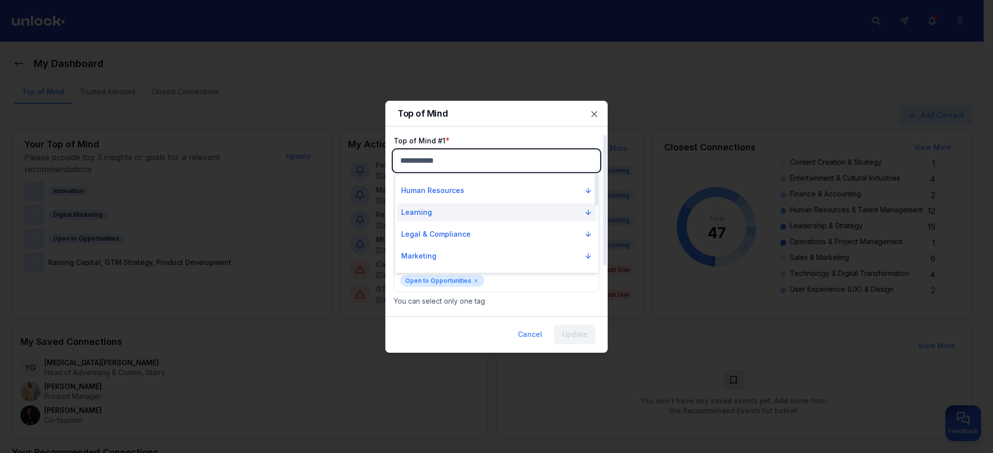
scroll to position [62, 0]
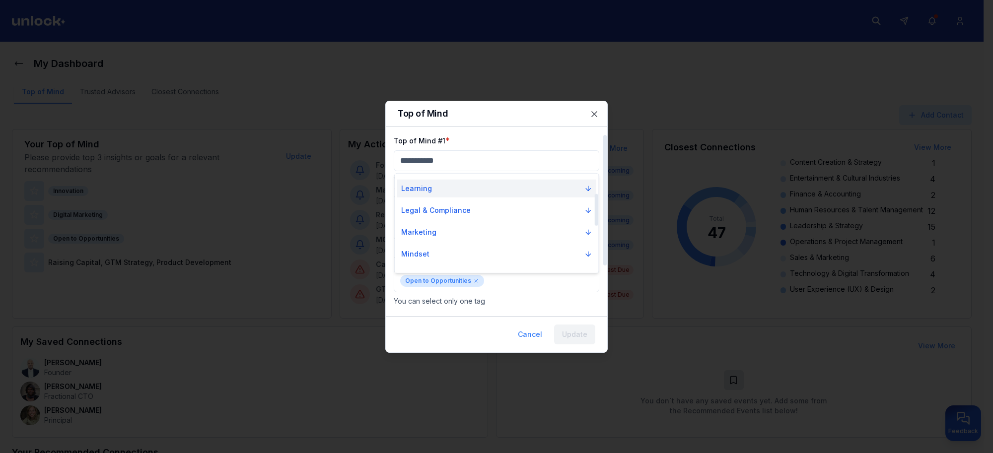
click at [460, 233] on button "Marketing" at bounding box center [496, 232] width 199 height 18
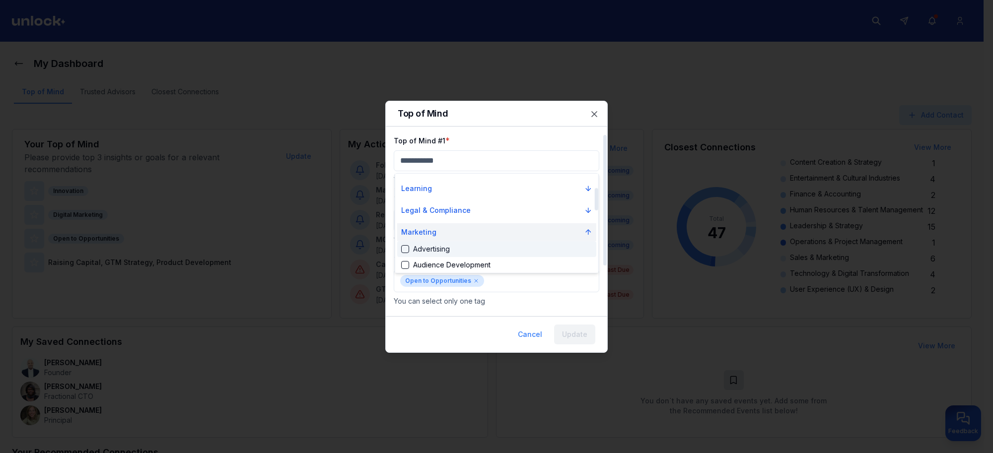
click at [480, 231] on button "Marketing" at bounding box center [496, 232] width 199 height 18
click at [453, 233] on button "Opportunity" at bounding box center [496, 236] width 199 height 18
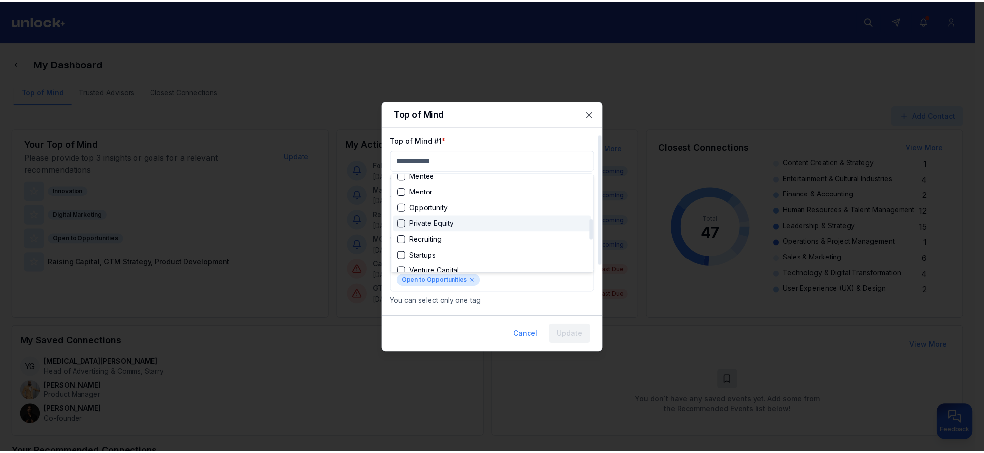
scroll to position [186, 0]
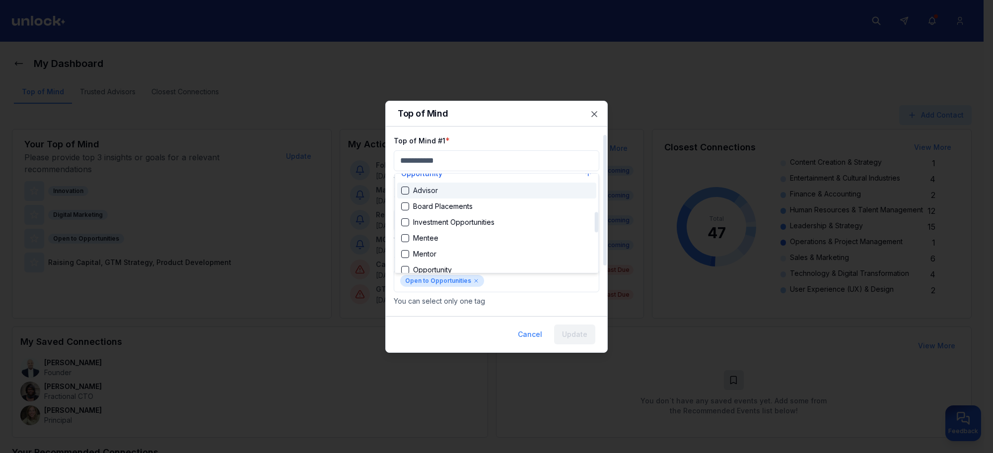
click at [406, 192] on div "Suggestions" at bounding box center [405, 191] width 8 height 8
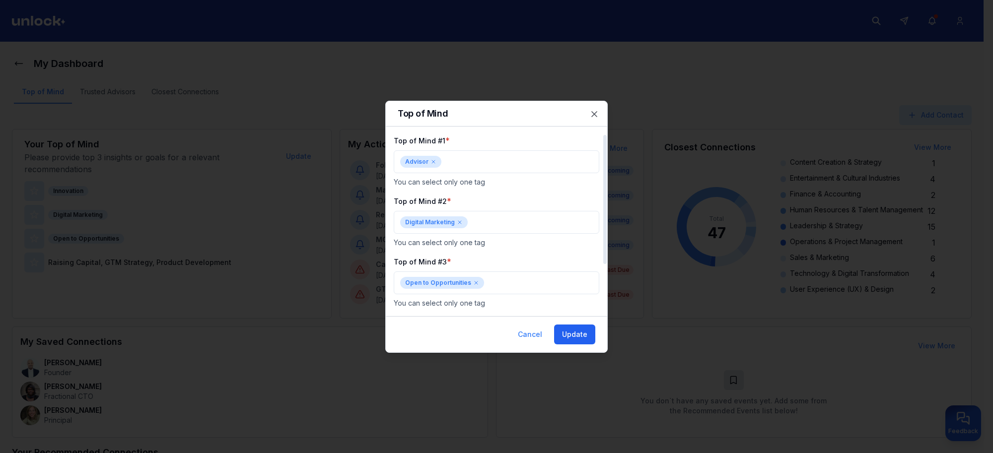
click at [569, 331] on button "Update" at bounding box center [574, 335] width 41 height 20
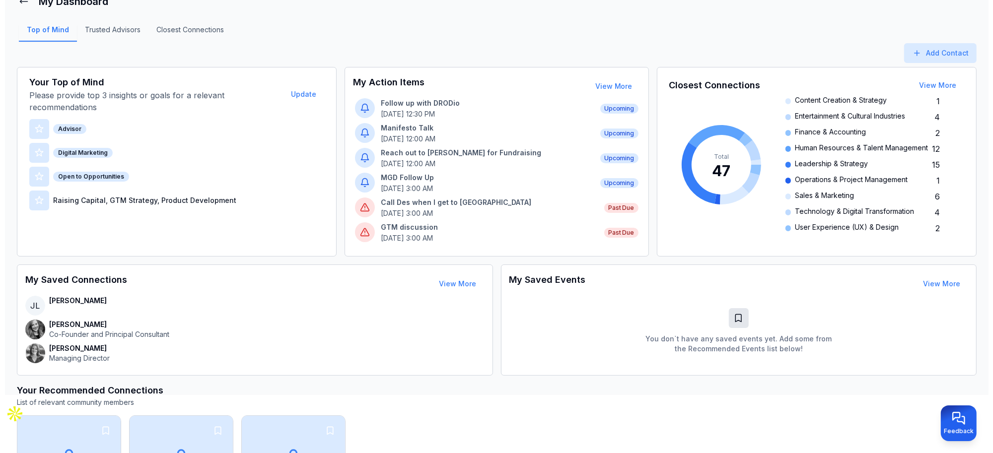
scroll to position [0, 0]
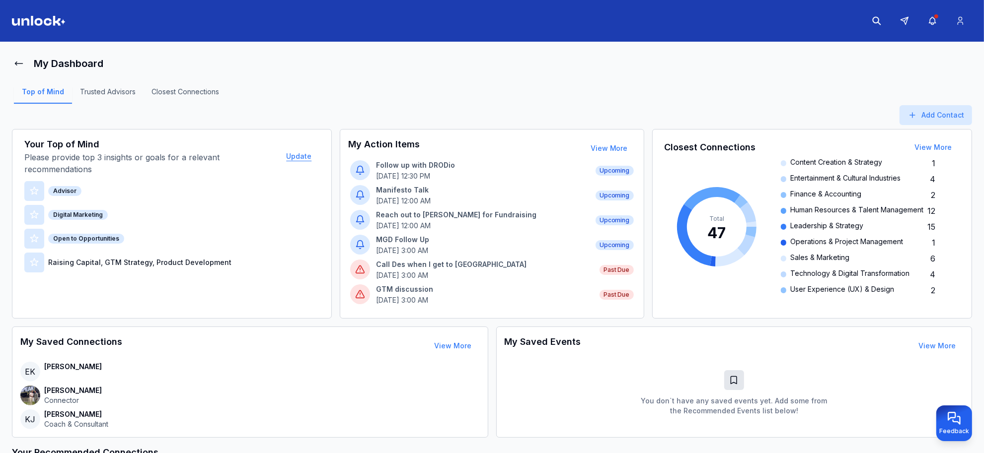
click at [305, 164] on button "Update" at bounding box center [298, 156] width 41 height 20
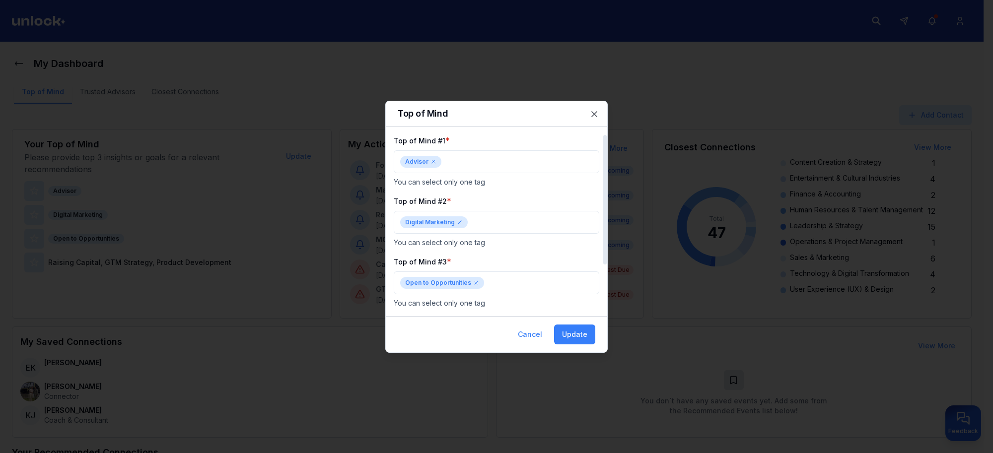
click at [432, 160] on icon at bounding box center [434, 162] width 6 height 6
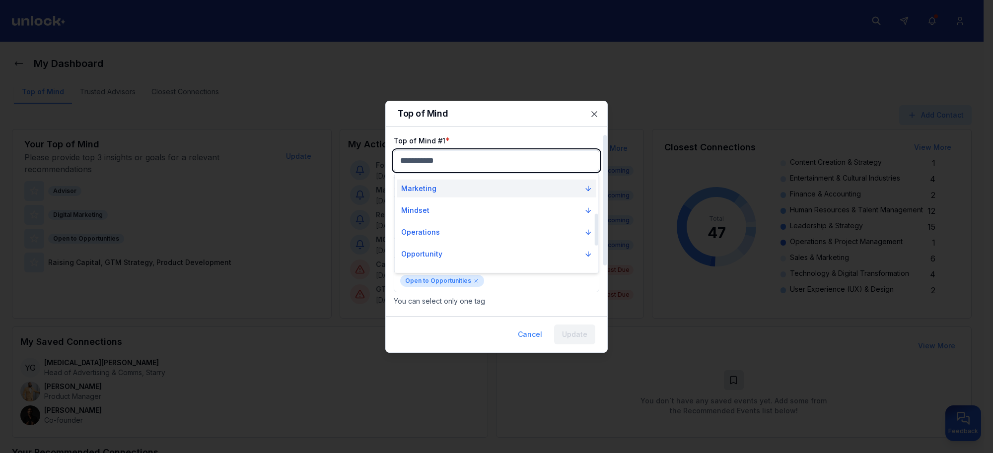
scroll to position [124, 0]
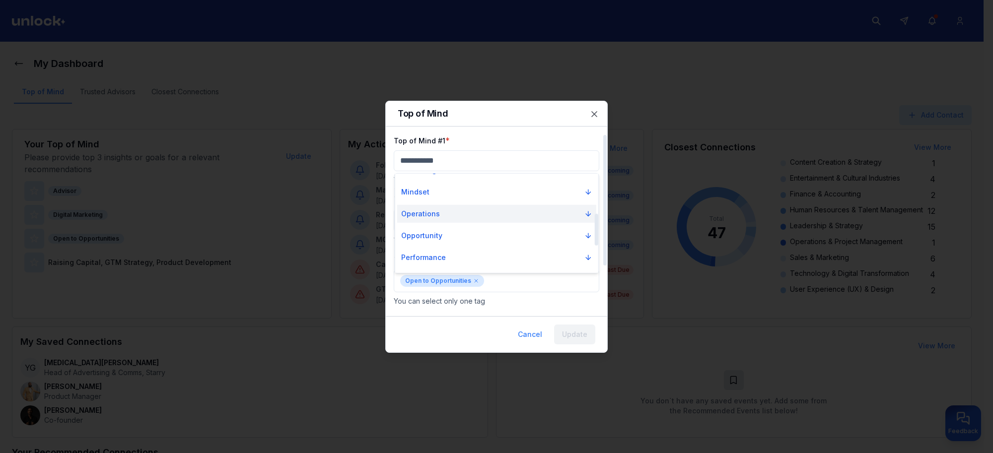
click at [423, 214] on p "Operations" at bounding box center [420, 214] width 39 height 10
click at [424, 215] on p "Operations" at bounding box center [420, 214] width 39 height 10
click at [423, 192] on p "Mindset" at bounding box center [415, 192] width 28 height 10
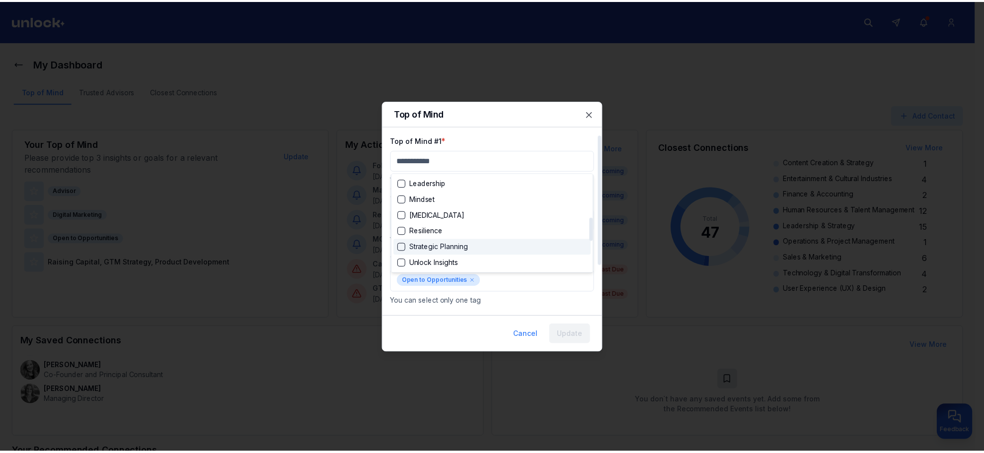
scroll to position [186, 0]
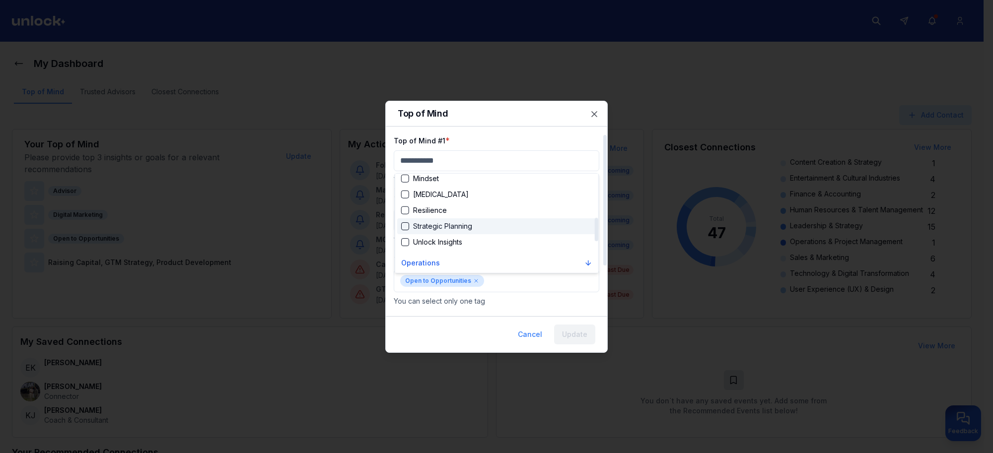
click at [405, 226] on div "Suggestions" at bounding box center [405, 226] width 8 height 8
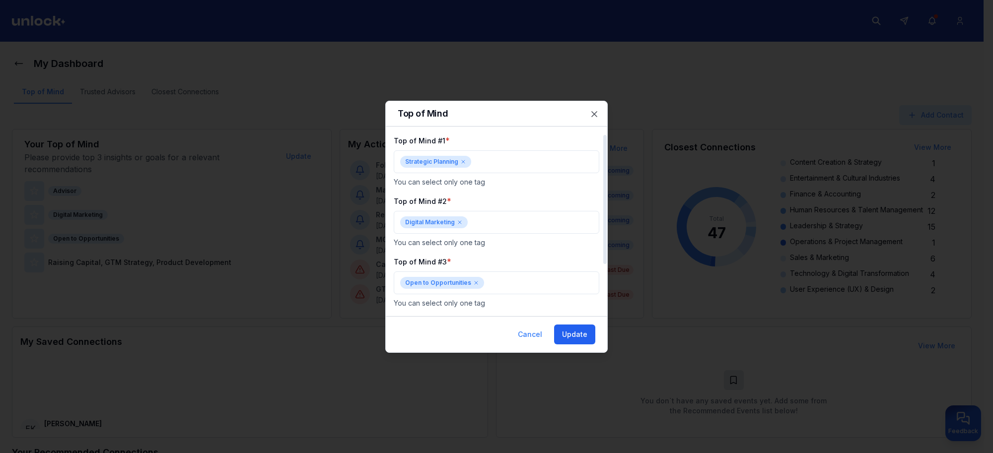
click at [577, 333] on button "Update" at bounding box center [574, 335] width 41 height 20
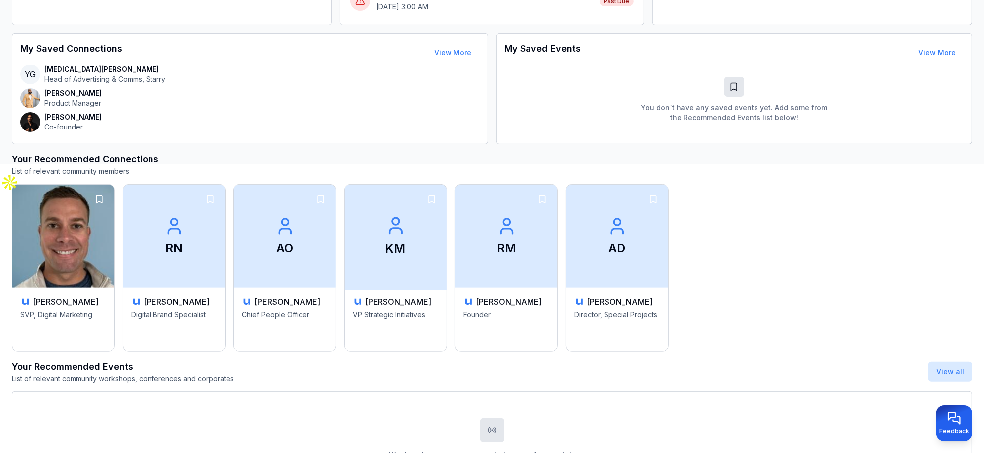
scroll to position [310, 0]
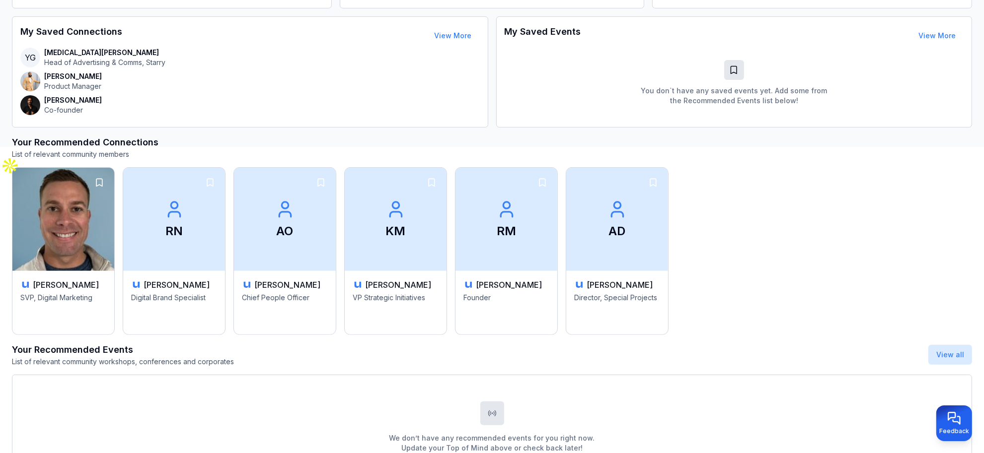
click at [770, 252] on div "[PERSON_NAME] SVP, Digital Marketing RN [PERSON_NAME] Digital Brand Specialist …" at bounding box center [492, 251] width 960 height 168
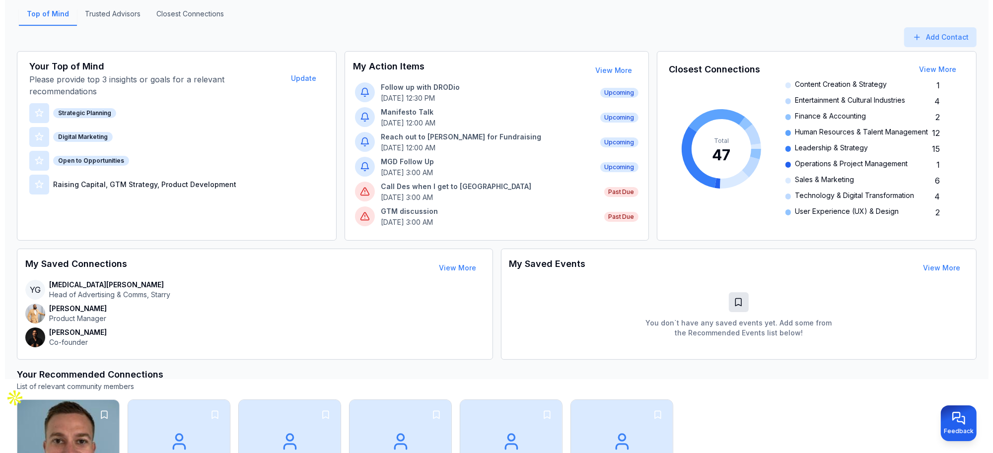
scroll to position [0, 0]
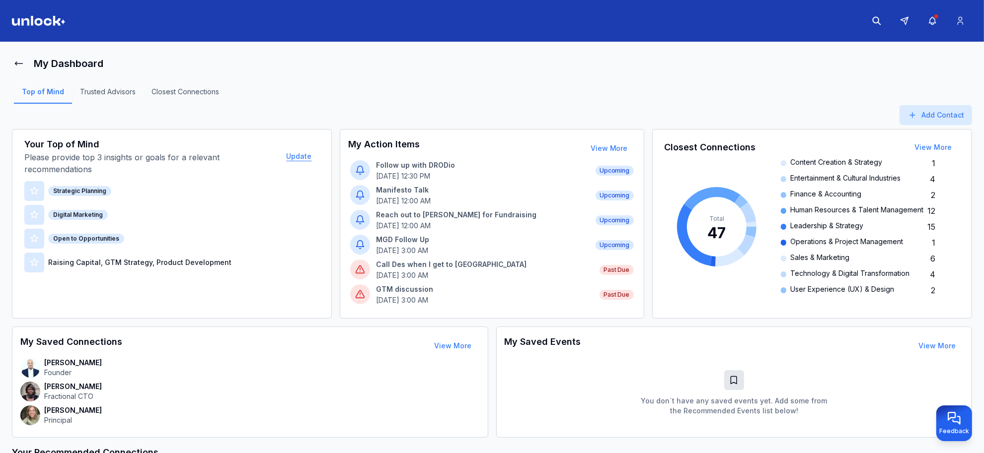
click at [296, 159] on button "Update" at bounding box center [298, 156] width 41 height 20
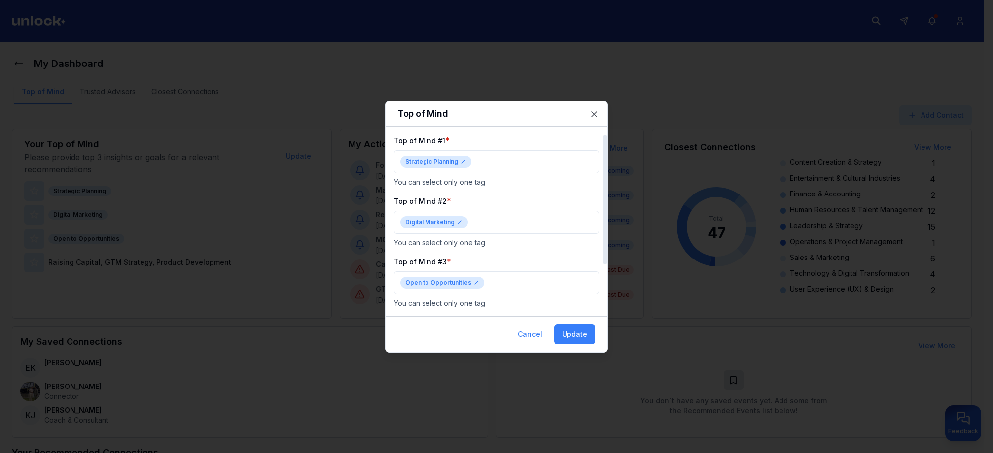
click at [475, 283] on icon at bounding box center [476, 283] width 3 height 3
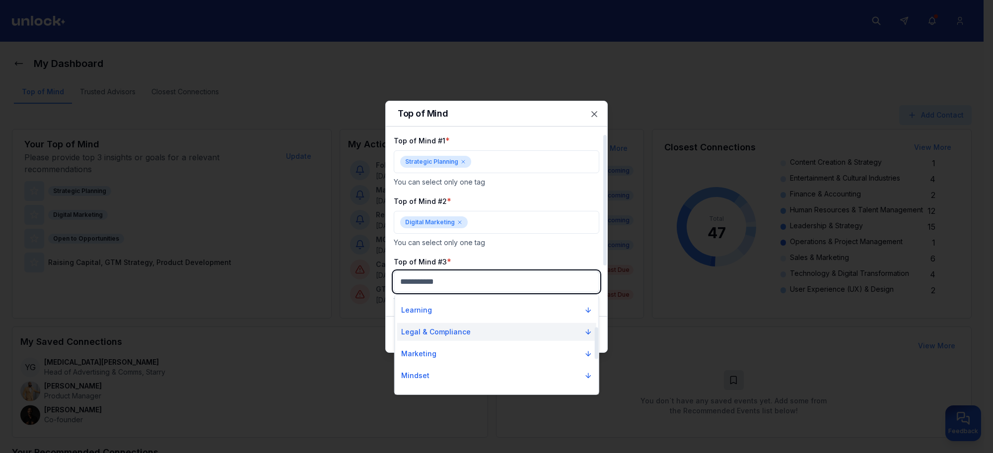
scroll to position [124, 0]
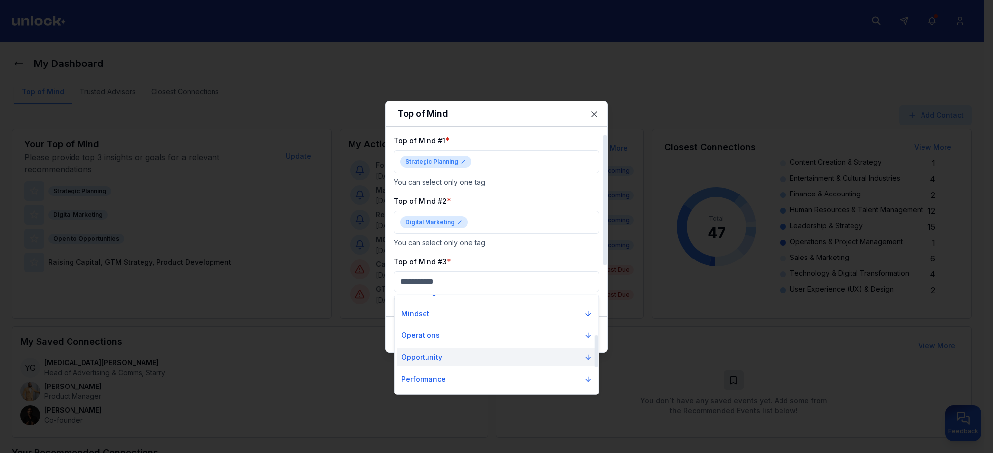
click at [440, 361] on p "Opportunity" at bounding box center [421, 358] width 41 height 10
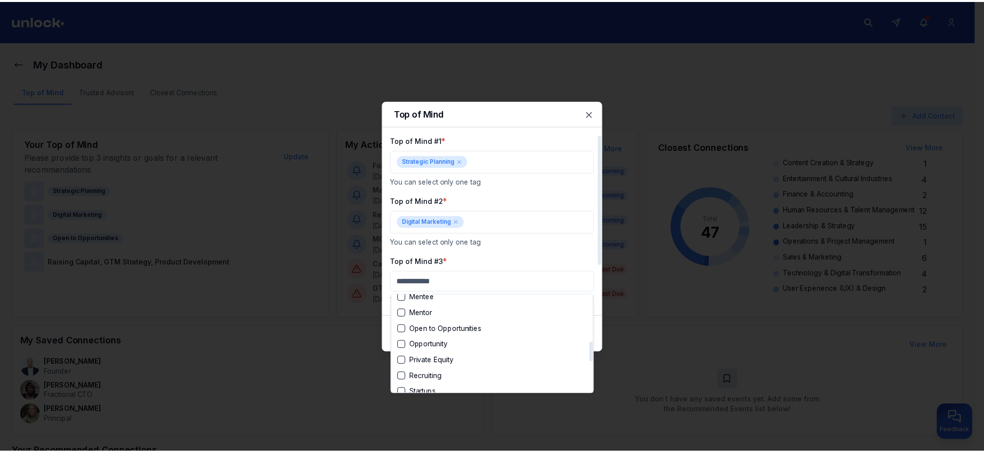
scroll to position [186, 0]
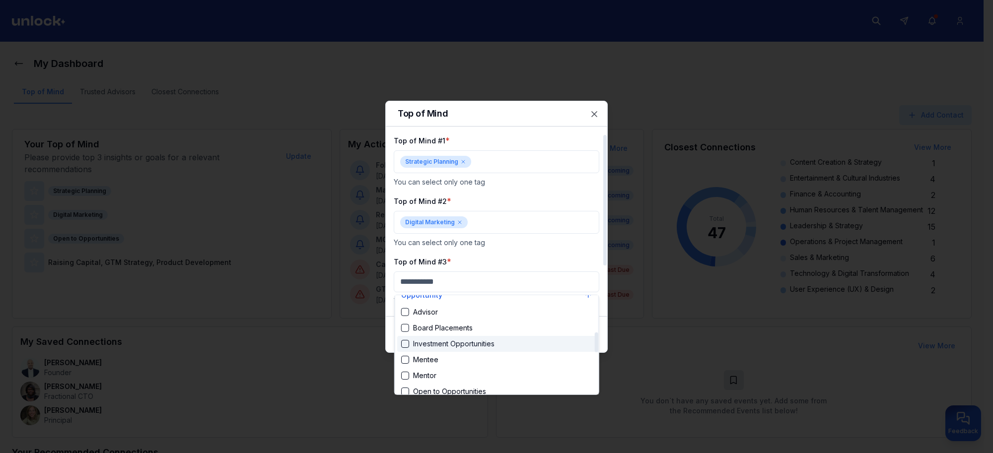
click at [406, 343] on div "Suggestions" at bounding box center [405, 344] width 8 height 8
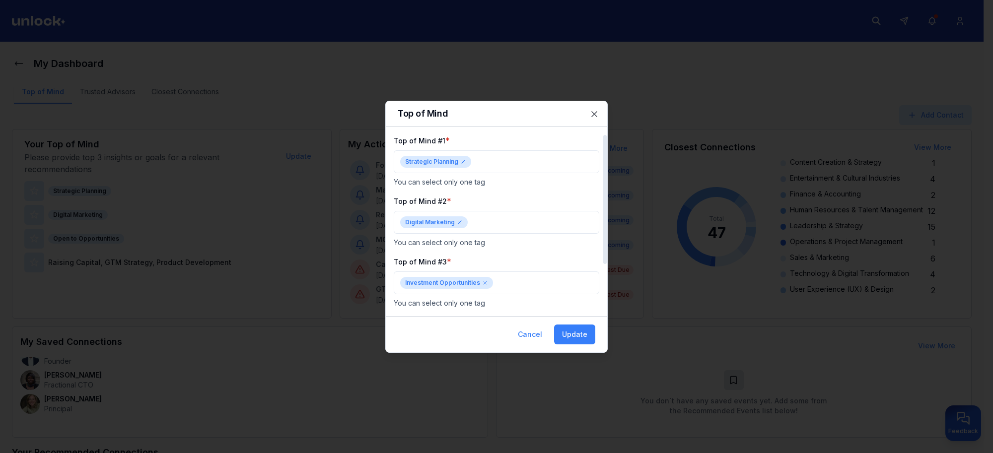
click at [547, 257] on div "Top of Mind #3 * Investment Opportunities You can select only one tag" at bounding box center [497, 282] width 206 height 53
click at [567, 331] on button "Update" at bounding box center [574, 335] width 41 height 20
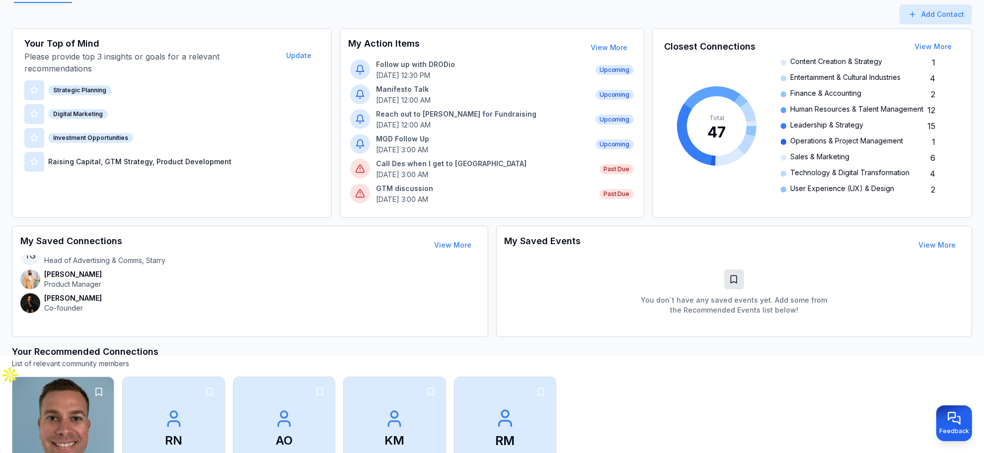
scroll to position [0, 0]
